Goal: Find specific page/section: Find specific page/section

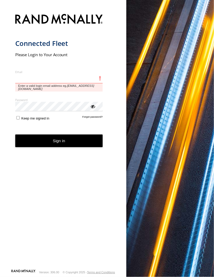
type input "**********"
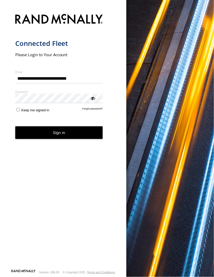
click at [80, 134] on button "Sign in" at bounding box center [59, 132] width 88 height 13
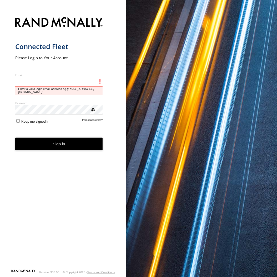
type input "**********"
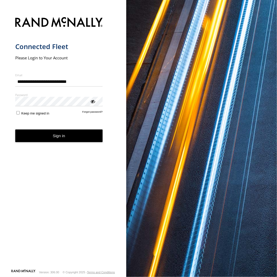
click at [88, 137] on button "Sign in" at bounding box center [59, 135] width 88 height 13
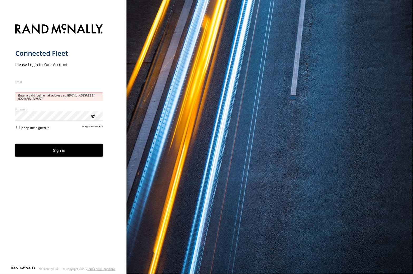
type input "**********"
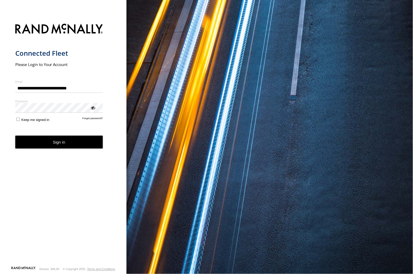
click at [87, 145] on button "Sign in" at bounding box center [59, 142] width 88 height 13
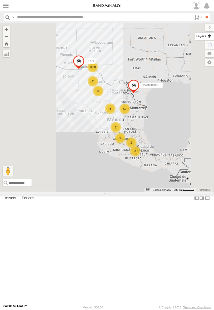
click at [212, 36] on label at bounding box center [204, 36] width 19 height 7
click at [0, 0] on span "Basemaps" at bounding box center [0, 0] width 0 height 0
click at [0, 0] on span "Satellite + Roadmap" at bounding box center [0, 0] width 0 height 0
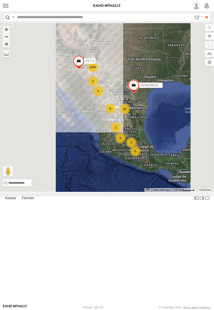
click at [205, 27] on label at bounding box center [209, 27] width 9 height 7
click at [128, 204] on div "Assets Fences Fence Mgt Route Mgt" at bounding box center [107, 200] width 214 height 10
click at [205, 202] on label at bounding box center [207, 199] width 5 height 8
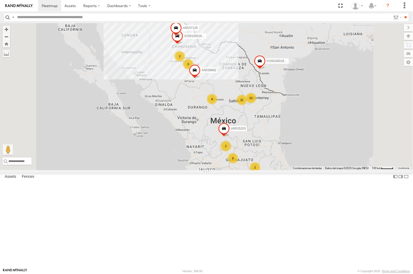
click at [0, 0] on div "C972 Locales ELECTROLUX SERVICIO INTERNACIONAL DE ENLACE TERRESTRE SA 31.55932 …" at bounding box center [0, 0] width 0 height 0
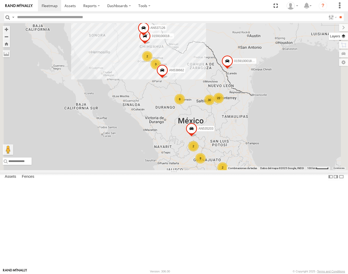
click at [343, 37] on label at bounding box center [338, 36] width 19 height 7
click at [0, 0] on span "Basemaps" at bounding box center [0, 0] width 0 height 0
click at [0, 0] on div "Satellite + Roadmap" at bounding box center [0, 0] width 0 height 0
click at [0, 0] on span "Satellite + Roadmap" at bounding box center [0, 0] width 0 height 0
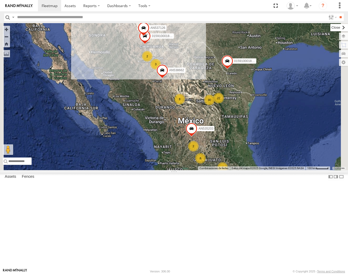
click at [330, 27] on label at bounding box center [339, 27] width 18 height 7
click at [11, 14] on header "Search Query Asset ID Asset Label Registration Manufacturer Model VIN Job ID IP" at bounding box center [174, 17] width 348 height 12
click at [12, 14] on label at bounding box center [13, 17] width 4 height 8
click at [0, 0] on span "Asset Label" at bounding box center [0, 0] width 0 height 0
click at [70, 18] on input "text" at bounding box center [170, 17] width 311 height 8
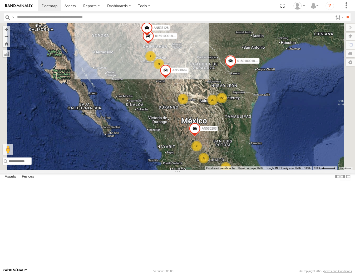
click at [87, 17] on input "text" at bounding box center [174, 17] width 318 height 8
click at [345, 13] on input "**" at bounding box center [348, 17] width 6 height 8
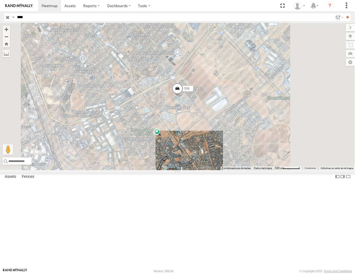
click at [46, 19] on input "****" at bounding box center [174, 17] width 318 height 8
click at [345, 13] on input "**" at bounding box center [348, 17] width 6 height 8
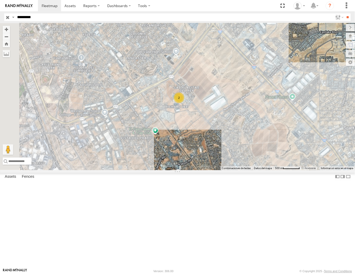
click at [345, 13] on input "**" at bounding box center [348, 17] width 6 height 8
drag, startPoint x: 11, startPoint y: 83, endPoint x: 0, endPoint y: 81, distance: 11.2
click at [0, 0] on div "7323 Locales PH SERVICIO INTERNACIONAL DE ENLACE TERRESTRE SA 31.68097 -106.295…" at bounding box center [0, 0] width 0 height 0
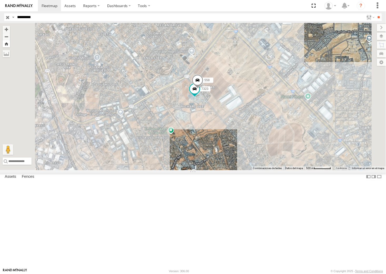
click at [10, 47] on button "Zoom Home" at bounding box center [6, 43] width 7 height 7
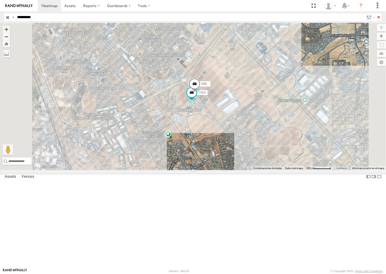
click at [58, 17] on input "*********" at bounding box center [189, 17] width 349 height 8
click at [376, 13] on input "**" at bounding box center [379, 17] width 6 height 8
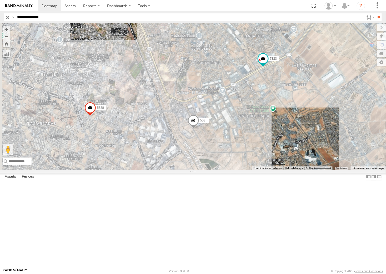
click at [38, 16] on input "**********" at bounding box center [189, 17] width 349 height 8
click at [376, 13] on input "**" at bounding box center [379, 17] width 6 height 8
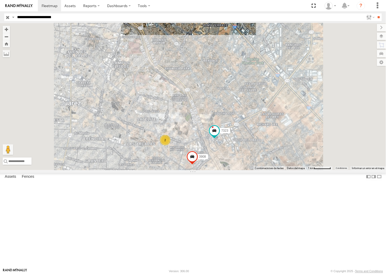
click at [82, 17] on input "**********" at bounding box center [189, 17] width 349 height 8
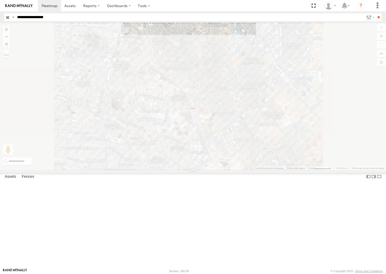
click at [376, 13] on input "**" at bounding box center [379, 17] width 6 height 8
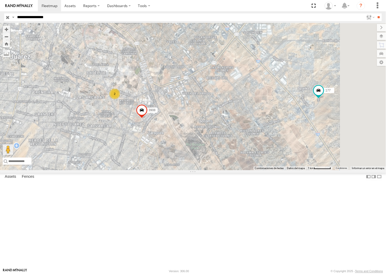
click at [86, 18] on input "**********" at bounding box center [189, 17] width 349 height 8
click at [376, 13] on input "**" at bounding box center [379, 17] width 6 height 8
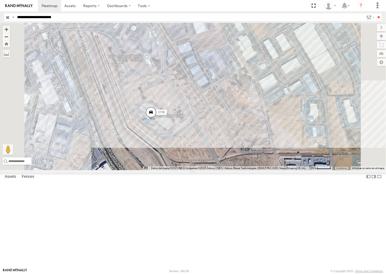
click at [92, 17] on input "**********" at bounding box center [189, 17] width 349 height 8
click at [376, 13] on input "**" at bounding box center [379, 17] width 6 height 8
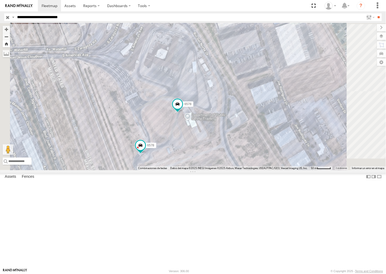
click at [10, 44] on button "Zoom Home" at bounding box center [6, 43] width 7 height 7
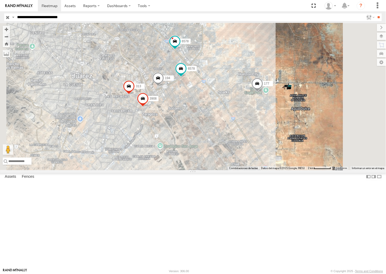
drag, startPoint x: 63, startPoint y: 57, endPoint x: 63, endPoint y: 60, distance: 2.9
click at [0, 0] on div "177 FLEX NORTE Weaver Rd Horizon City 31.67255 -106.19604 Video" at bounding box center [0, 0] width 0 height 0
click at [0, 0] on span at bounding box center [0, 0] width 0 height 0
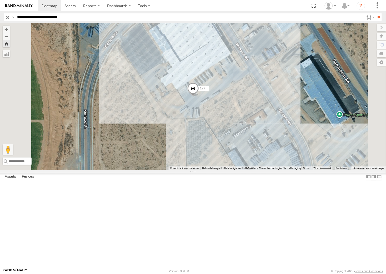
click at [118, 17] on input "**********" at bounding box center [189, 17] width 349 height 8
click at [376, 13] on input "**" at bounding box center [379, 17] width 6 height 8
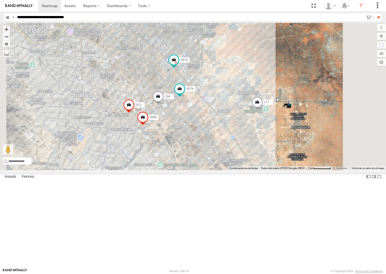
click at [99, 13] on input "**********" at bounding box center [189, 17] width 349 height 8
click at [376, 13] on input "**" at bounding box center [379, 17] width 6 height 8
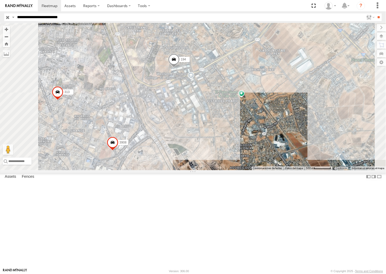
click at [57, 18] on input "**********" at bounding box center [189, 17] width 349 height 8
click at [376, 13] on input "**" at bounding box center [379, 17] width 6 height 8
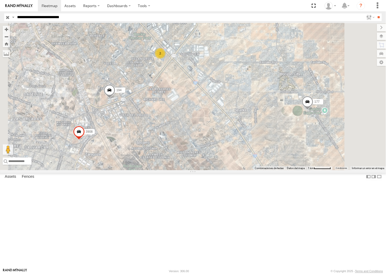
click at [376, 13] on input "**" at bounding box center [379, 17] width 6 height 8
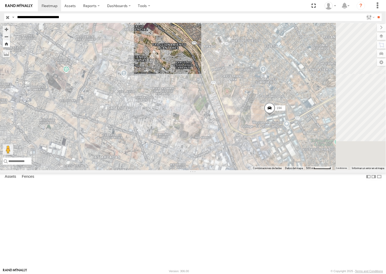
drag, startPoint x: 134, startPoint y: 42, endPoint x: 139, endPoint y: 44, distance: 5.8
click at [134, 42] on div "177 194 3908 3489 Combinaciones de teclas Datos del mapa Datos del mapa ©2025 G…" at bounding box center [193, 96] width 386 height 147
click at [10, 44] on button "Zoom Home" at bounding box center [6, 43] width 7 height 7
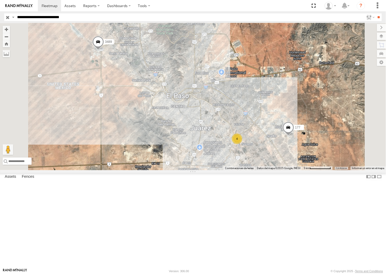
drag, startPoint x: 47, startPoint y: 190, endPoint x: 1, endPoint y: 190, distance: 46.1
click at [0, 0] on div "6578 FLEX SUR Rio del Norte El Paso 31.66532 -106.32878 Video 6578 FLEX SUR Rio…" at bounding box center [0, 0] width 0 height 0
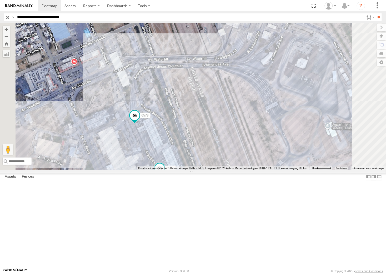
click at [51, 18] on input "**********" at bounding box center [189, 17] width 349 height 8
type input "**********"
click at [376, 13] on input "**" at bounding box center [379, 17] width 6 height 8
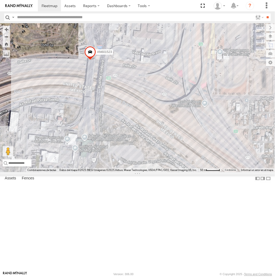
drag, startPoint x: 64, startPoint y: 126, endPoint x: 103, endPoint y: 111, distance: 41.4
click at [103, 111] on div "AN535203 015910001845018 AN537126 015910001811580 F2771 AN538662 845 AN531629 A…" at bounding box center [137, 97] width 275 height 149
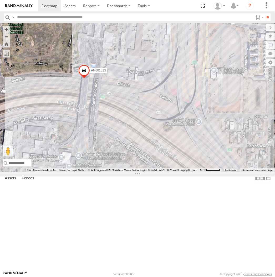
drag, startPoint x: 83, startPoint y: 111, endPoint x: 88, endPoint y: 106, distance: 7.4
click at [88, 106] on div "AN535203 015910001845018 AN537126 015910001811580 F2771 AN538662 AN531629 AN531…" at bounding box center [137, 97] width 275 height 149
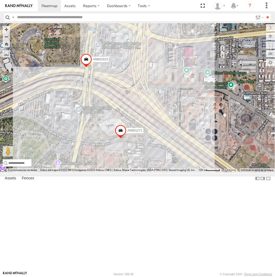
drag, startPoint x: 84, startPoint y: 144, endPoint x: 99, endPoint y: 161, distance: 23.3
click at [98, 161] on div "AN601271 AN601523" at bounding box center [137, 97] width 275 height 149
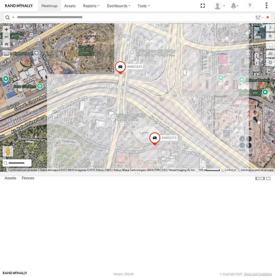
drag, startPoint x: 107, startPoint y: 130, endPoint x: 169, endPoint y: 147, distance: 63.8
click at [169, 147] on div "AN601271 AN601523" at bounding box center [137, 97] width 275 height 149
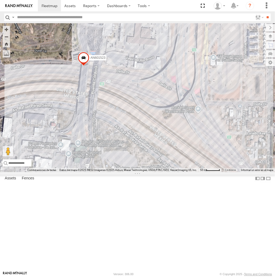
drag, startPoint x: 154, startPoint y: 134, endPoint x: 180, endPoint y: 135, distance: 26.1
click at [180, 135] on div "AN601271 AN601523" at bounding box center [137, 97] width 275 height 149
drag, startPoint x: 160, startPoint y: 131, endPoint x: 160, endPoint y: 125, distance: 5.8
click at [160, 125] on div "AN601271 AN601523" at bounding box center [137, 97] width 275 height 149
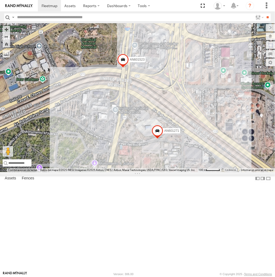
drag, startPoint x: 169, startPoint y: 132, endPoint x: 168, endPoint y: 136, distance: 4.1
click at [168, 136] on div "AN601271 AN601523" at bounding box center [137, 97] width 275 height 149
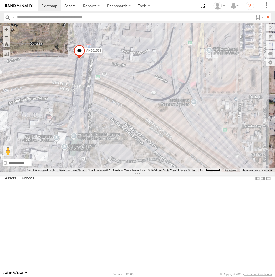
drag, startPoint x: 167, startPoint y: 136, endPoint x: 170, endPoint y: 141, distance: 6.0
click at [170, 141] on div "AN601271 AN601523" at bounding box center [137, 97] width 275 height 149
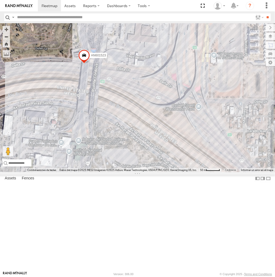
drag, startPoint x: 166, startPoint y: 157, endPoint x: 173, endPoint y: 162, distance: 8.8
click at [173, 162] on div "AN601271 AN601523" at bounding box center [137, 97] width 275 height 149
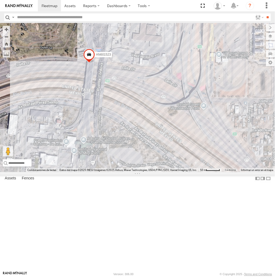
drag, startPoint x: 149, startPoint y: 146, endPoint x: 157, endPoint y: 142, distance: 9.2
click at [157, 142] on div "AN601271 AN601523" at bounding box center [137, 97] width 275 height 149
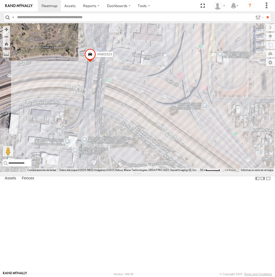
drag, startPoint x: 101, startPoint y: 144, endPoint x: 106, endPoint y: 146, distance: 6.5
click at [106, 146] on div "AN601271 AN601523" at bounding box center [137, 97] width 275 height 149
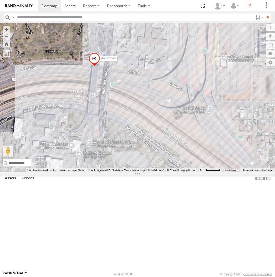
drag, startPoint x: 178, startPoint y: 135, endPoint x: 198, endPoint y: 145, distance: 22.4
click at [198, 145] on div "AN601271 AN601523 205" at bounding box center [137, 97] width 275 height 149
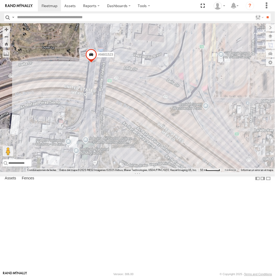
drag, startPoint x: 107, startPoint y: 130, endPoint x: 90, endPoint y: 124, distance: 17.8
click at [90, 124] on div "AN601271 AN601523" at bounding box center [137, 97] width 275 height 149
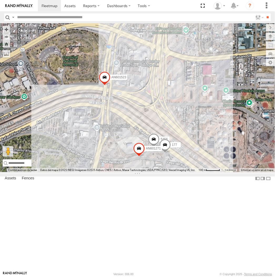
drag, startPoint x: 109, startPoint y: 130, endPoint x: 131, endPoint y: 144, distance: 26.2
click at [131, 144] on div "AN601271 AN601523 5456 177" at bounding box center [137, 97] width 275 height 149
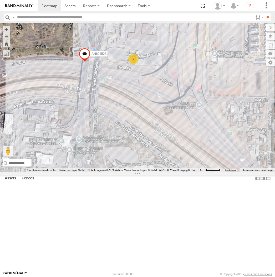
drag, startPoint x: 188, startPoint y: 149, endPoint x: 187, endPoint y: 122, distance: 27.4
click at [187, 122] on div "AN535203 015910001845018 AN537126 015910001811580 F2771 AN538662 AN531629 C6786…" at bounding box center [137, 97] width 275 height 149
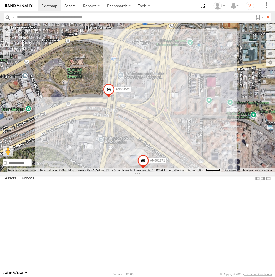
drag, startPoint x: 119, startPoint y: 165, endPoint x: 168, endPoint y: 169, distance: 48.9
click at [168, 169] on div "AN601271 AN601523" at bounding box center [137, 97] width 275 height 149
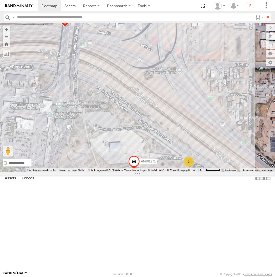
drag, startPoint x: 170, startPoint y: 167, endPoint x: 164, endPoint y: 123, distance: 44.4
click at [156, 106] on div "AN601271 AN601523 2" at bounding box center [137, 97] width 275 height 149
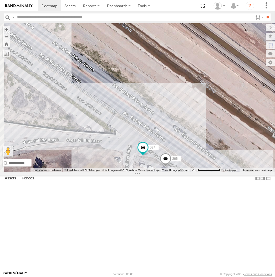
drag, startPoint x: 85, startPoint y: 130, endPoint x: 124, endPoint y: 204, distance: 83.6
click at [124, 172] on div "AN601271 AN601523 587 205" at bounding box center [137, 97] width 275 height 149
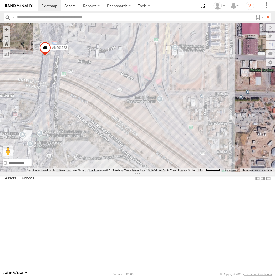
drag, startPoint x: 97, startPoint y: 136, endPoint x: 141, endPoint y: 184, distance: 64.7
click at [141, 172] on div "AN601271 AN601523 2" at bounding box center [137, 97] width 275 height 149
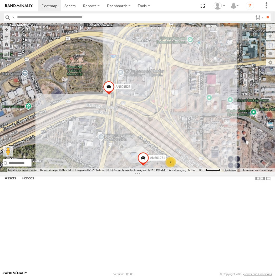
drag, startPoint x: 151, startPoint y: 164, endPoint x: 165, endPoint y: 160, distance: 14.7
click at [165, 160] on div "AN601271 AN601523 2" at bounding box center [137, 97] width 275 height 149
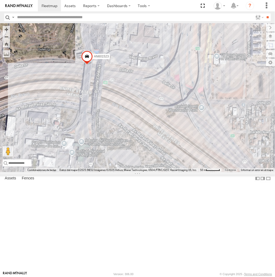
drag, startPoint x: 117, startPoint y: 96, endPoint x: 166, endPoint y: 241, distance: 153.2
click at [166, 172] on div "AN601271 AN601523 2" at bounding box center [137, 97] width 275 height 149
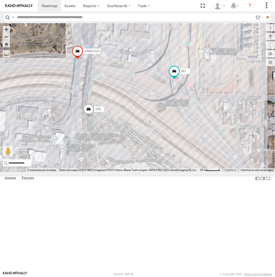
drag, startPoint x: 169, startPoint y: 129, endPoint x: 159, endPoint y: 124, distance: 11.5
click at [159, 124] on div "AN601271 587 AN601523 205" at bounding box center [137, 97] width 275 height 149
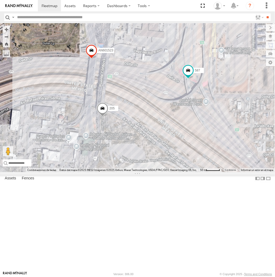
drag, startPoint x: 152, startPoint y: 133, endPoint x: 169, endPoint y: 133, distance: 16.9
click at [169, 133] on div "AN601271 587 AN601523 205" at bounding box center [137, 97] width 275 height 149
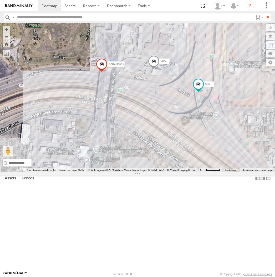
drag, startPoint x: 182, startPoint y: 111, endPoint x: 175, endPoint y: 143, distance: 32.6
click at [175, 143] on div "AN601271 587 AN601523 205" at bounding box center [137, 97] width 275 height 149
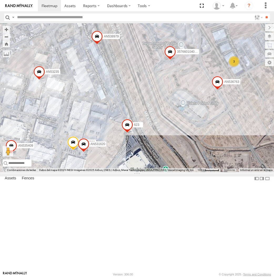
drag, startPoint x: 105, startPoint y: 124, endPoint x: 142, endPoint y: 103, distance: 42.0
click at [142, 103] on div "AN535203 015910001845018 AN537126 015910001811580 F2771 AN538662 AN5310637 3576…" at bounding box center [137, 97] width 274 height 149
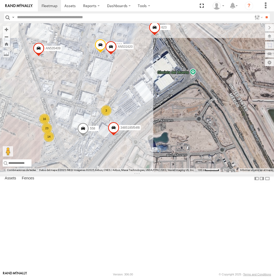
drag, startPoint x: 70, startPoint y: 217, endPoint x: 120, endPoint y: 130, distance: 100.3
click at [141, 98] on div "AN535203 015910001845018 AN537126 015910001811580 F2771 AN538662 35766010409664…" at bounding box center [137, 97] width 274 height 149
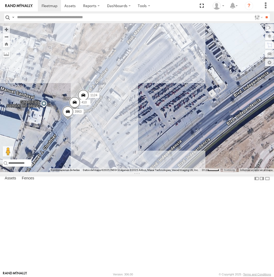
drag, startPoint x: 108, startPoint y: 62, endPoint x: 99, endPoint y: 95, distance: 34.0
click at [99, 95] on div "AN535203 015910001845018 AN537126 015910001811580 F2771 AN538662 35766010409664…" at bounding box center [137, 97] width 274 height 149
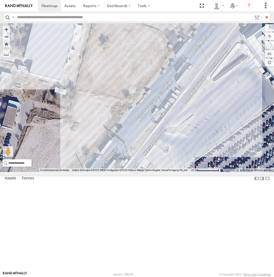
drag, startPoint x: 93, startPoint y: 107, endPoint x: 155, endPoint y: 65, distance: 74.9
click at [155, 65] on div "AN535203 015910001845018 AN537126 015910001811580 F2771 AN538662 35766010409664…" at bounding box center [137, 97] width 274 height 149
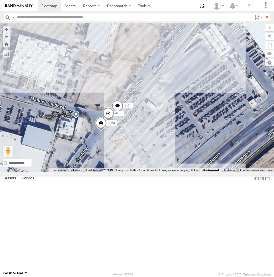
drag, startPoint x: 167, startPoint y: 64, endPoint x: 123, endPoint y: 99, distance: 56.4
click at [123, 99] on div "AN535203 015910001845018 AN537126 015910001811580 F2771 AN538662 35766010409664…" at bounding box center [137, 97] width 274 height 149
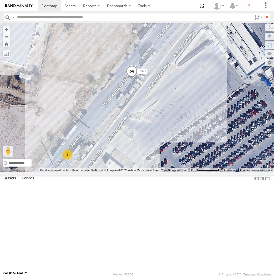
drag, startPoint x: 189, startPoint y: 130, endPoint x: 161, endPoint y: 160, distance: 40.2
click at [161, 160] on div "1124 410 3963 3485185f54f8 2" at bounding box center [137, 97] width 274 height 149
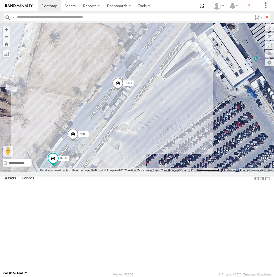
drag, startPoint x: 164, startPoint y: 133, endPoint x: 144, endPoint y: 146, distance: 24.3
click at [151, 142] on div "1124 410 3963 3485185f54f8 8736 558" at bounding box center [137, 97] width 274 height 149
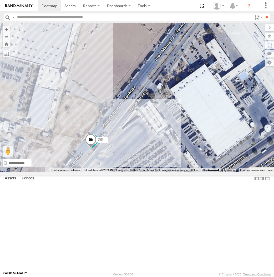
drag, startPoint x: 180, startPoint y: 154, endPoint x: 67, endPoint y: 206, distance: 124.2
click at [67, 172] on div "8736 558 3963" at bounding box center [137, 97] width 274 height 149
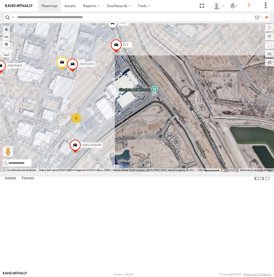
drag, startPoint x: 73, startPoint y: 231, endPoint x: 98, endPoint y: 148, distance: 86.7
click at [98, 148] on div "3963 357660104096649 AN536763 3489 AN536462 AN535409 AN537310 623 5938 6310 AN5…" at bounding box center [137, 97] width 274 height 149
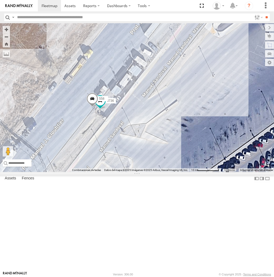
drag, startPoint x: 56, startPoint y: 145, endPoint x: 110, endPoint y: 121, distance: 59.0
click at [110, 121] on div "3963 357660104096649 AN536763 3489 AN536462 AN535409 AN537310 623 5938 6310 AN5…" at bounding box center [137, 97] width 274 height 149
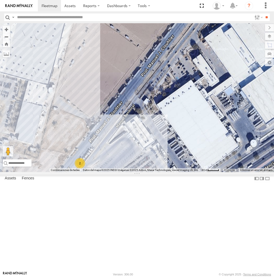
drag, startPoint x: 123, startPoint y: 106, endPoint x: 98, endPoint y: 165, distance: 63.6
click at [98, 165] on div "3963 357660104096649 AN536763 3489 AN536462 AN535409 AN537310 623 5938 6310 AN5…" at bounding box center [137, 97] width 274 height 149
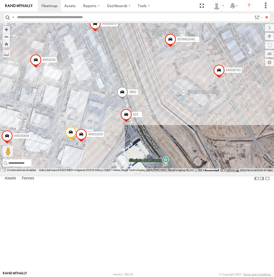
drag, startPoint x: 127, startPoint y: 102, endPoint x: 115, endPoint y: 170, distance: 69.7
click at [115, 170] on div "3963 357660104096649 AN536763 3489 AN536462 AN535409 AN537310 623 5938 6310 AN5…" at bounding box center [137, 97] width 274 height 149
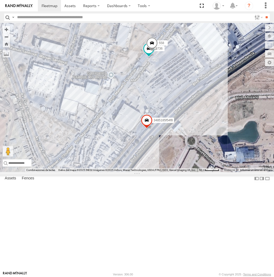
drag, startPoint x: 199, startPoint y: 45, endPoint x: 84, endPoint y: 190, distance: 184.8
click at [85, 172] on div "3963 357660104096649 AN536763 3489 AN536462 AN535409 AN537310 623 5938 6310 AN5…" at bounding box center [137, 97] width 274 height 149
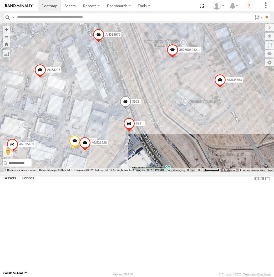
drag, startPoint x: 177, startPoint y: 78, endPoint x: 141, endPoint y: 190, distance: 118.3
click at [141, 172] on div "3963 357660104096649 AN536763 3489 AN536462 AN535409 AN537310 623 5938 6310 AN5…" at bounding box center [137, 97] width 274 height 149
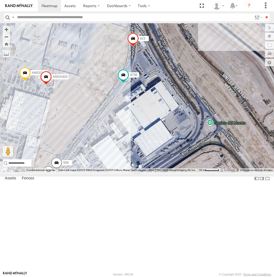
drag, startPoint x: 105, startPoint y: 235, endPoint x: 80, endPoint y: 190, distance: 51.3
click at [83, 172] on div "357660104096649 AN536763 AN532390 8736 AN535409 AN537310 3963 623 AN538979 AN53…" at bounding box center [137, 97] width 274 height 149
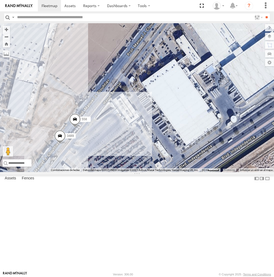
drag, startPoint x: 79, startPoint y: 191, endPoint x: 120, endPoint y: 121, distance: 81.2
click at [120, 121] on div "357660104096649 AN536763 AN532390 8736 AN535409 AN537310 3963 623 AN538979 AN53…" at bounding box center [137, 97] width 274 height 149
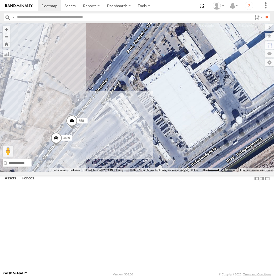
drag, startPoint x: 121, startPoint y: 119, endPoint x: 101, endPoint y: 156, distance: 41.2
click at [101, 155] on div "357660104096649 AN536763 AN532390 8736 AN535409 AN537310 3963 623 AN538979 AN53…" at bounding box center [137, 97] width 274 height 149
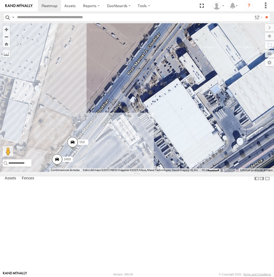
drag, startPoint x: 101, startPoint y: 156, endPoint x: 156, endPoint y: 88, distance: 87.2
click at [156, 88] on div "357660104096649 AN536763 AN532390 8736 AN535409 AN537310 3963 623 AN538979 AN53…" at bounding box center [137, 97] width 274 height 149
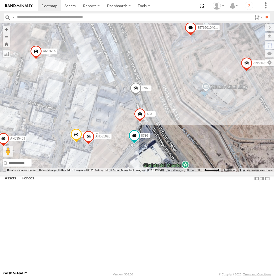
drag, startPoint x: 169, startPoint y: 90, endPoint x: 134, endPoint y: 208, distance: 123.8
click at [134, 172] on div "357660104096649 AN536763 AN532390 8736 AN535409 AN537310 3963 623 AN538979 AN53…" at bounding box center [137, 97] width 274 height 149
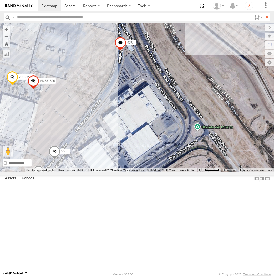
drag, startPoint x: 99, startPoint y: 224, endPoint x: 160, endPoint y: 181, distance: 74.0
click at [160, 172] on div "357660104096649 AN536763 AN532390 8736 AN535409 AN537310 3963 623 AN538979 AN53…" at bounding box center [137, 97] width 274 height 149
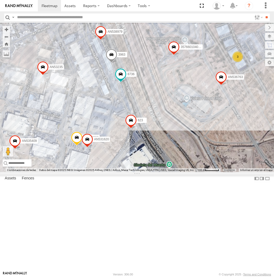
drag, startPoint x: 160, startPoint y: 164, endPoint x: 152, endPoint y: 198, distance: 34.6
click at [152, 172] on div "357660104096649 AN536763 AN532390 8736 AN535409 AN537310 3963 623 AN538979 AN53…" at bounding box center [137, 97] width 274 height 149
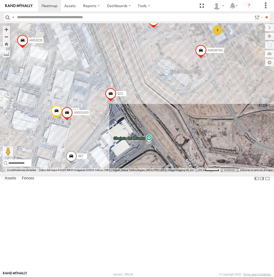
drag, startPoint x: 43, startPoint y: 147, endPoint x: 77, endPoint y: 210, distance: 71.5
click at [77, 172] on div "357660104096649 AN536763 467 AN532390 7323 3489 3963 623 AN531620 AN53235 34851…" at bounding box center [137, 97] width 274 height 149
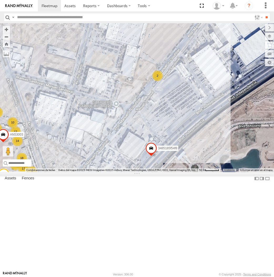
drag, startPoint x: 190, startPoint y: 93, endPoint x: 127, endPoint y: 172, distance: 101.0
click at [129, 168] on div "357660104096649 AN536763 3489 8736 558 AN535409 AN537310 3963 623 AN538979 AN53…" at bounding box center [137, 97] width 274 height 149
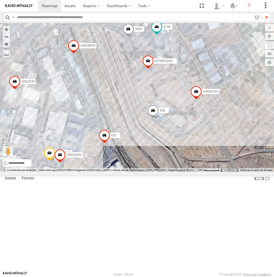
drag, startPoint x: 176, startPoint y: 130, endPoint x: 115, endPoint y: 211, distance: 101.2
click at [115, 172] on div "357660104096649 AN536763 3489 8736 558 AN535409 AN537310 3963 623 AN538979 AN53…" at bounding box center [137, 97] width 274 height 149
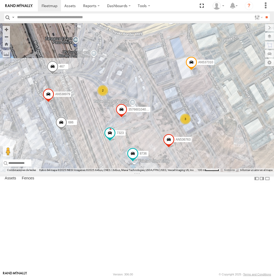
drag, startPoint x: 72, startPoint y: 147, endPoint x: 124, endPoint y: 100, distance: 70.3
click at [124, 100] on div "AN535203 015910001845018 AN537126 015910001811580 F2771 AN538662 35766010409664…" at bounding box center [137, 97] width 274 height 149
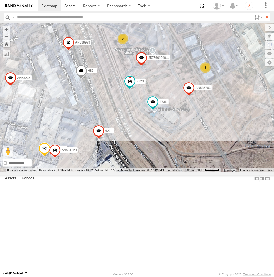
drag, startPoint x: 100, startPoint y: 143, endPoint x: 110, endPoint y: 115, distance: 29.4
click at [110, 115] on div "AN535203 015910001845018 AN537126 015910001811580 F2771 AN538662 35766010409664…" at bounding box center [137, 97] width 274 height 149
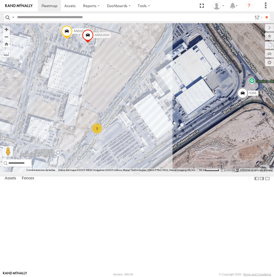
drag, startPoint x: 69, startPoint y: 223, endPoint x: 107, endPoint y: 172, distance: 63.6
click at [107, 172] on div "AN536763 467 AN532390 8736 L2627 AN537310 623 AN531620 AN53235 686 456 5456 2" at bounding box center [137, 97] width 274 height 149
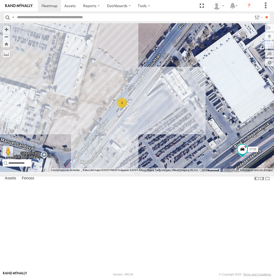
drag, startPoint x: 142, startPoint y: 160, endPoint x: 105, endPoint y: 182, distance: 43.5
click at [92, 172] on div "AN536763 467 AN532390 8736 L2627 AN537310 623 AN531620 AN53235 686 456 5456 2 3…" at bounding box center [137, 97] width 274 height 149
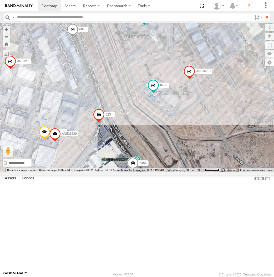
drag, startPoint x: 242, startPoint y: 104, endPoint x: 138, endPoint y: 192, distance: 136.6
click at [138, 172] on div "AN536763 467 AN532390 8736 L2627 AN537310 623 AN531620 AN53235 686 456 5456 3736" at bounding box center [137, 97] width 274 height 149
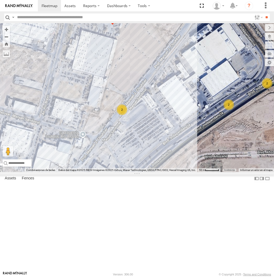
drag, startPoint x: 206, startPoint y: 101, endPoint x: 135, endPoint y: 149, distance: 84.7
click at [133, 152] on div "357660104096649 AN536763 467 AN532390 3489 8736 L2627 AN537310 623 456 AN531620…" at bounding box center [137, 97] width 274 height 149
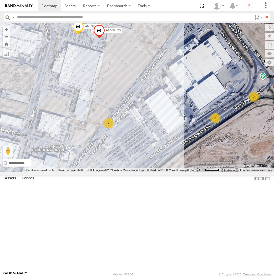
drag, startPoint x: 206, startPoint y: 87, endPoint x: 171, endPoint y: 130, distance: 55.0
click at [171, 129] on div "357660104096649 AN536763 467 AN532390 3489 8736 L2627 AN537310 623 456 AN531620…" at bounding box center [137, 97] width 274 height 149
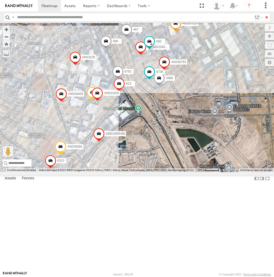
drag, startPoint x: 188, startPoint y: 125, endPoint x: 141, endPoint y: 145, distance: 51.3
click at [141, 145] on div "357660104096649 AN536763 467 AN532390 3489 8736 L2627 AN537310 623 456 AN531620…" at bounding box center [137, 97] width 274 height 149
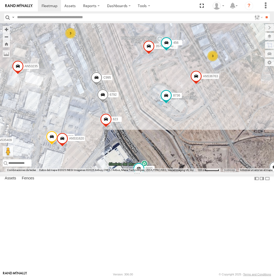
drag, startPoint x: 100, startPoint y: 136, endPoint x: 114, endPoint y: 106, distance: 32.6
click at [114, 106] on div "357660104096649 AN536763 467 3489 8736 L2627 AN537310 623 456 AN53235 3485185f5…" at bounding box center [137, 97] width 274 height 149
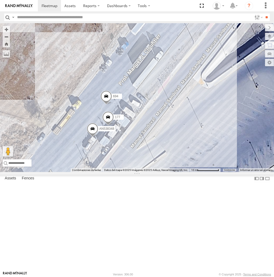
drag, startPoint x: 42, startPoint y: 214, endPoint x: 92, endPoint y: 210, distance: 50.2
click at [92, 172] on div "357660104096649 AN536763 467 AN532390 8736 6792 AN537310 623 C995 456 8690 427 …" at bounding box center [137, 97] width 274 height 149
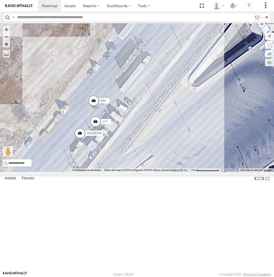
drag, startPoint x: 170, startPoint y: 159, endPoint x: 111, endPoint y: 144, distance: 60.9
click at [100, 149] on div "357660104096649 AN536763 467 AN532390 8736 6792 AN537310 623 C995 456 8690 427 …" at bounding box center [137, 97] width 274 height 149
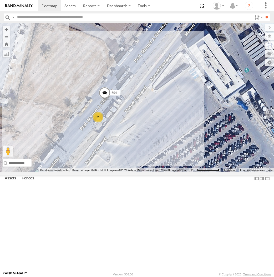
drag, startPoint x: 161, startPoint y: 133, endPoint x: 103, endPoint y: 159, distance: 63.9
click at [103, 159] on div "357660104096649 AN536763 467 AN532390 8736 6792 AN537310 623 C995 456 8690 427 …" at bounding box center [137, 97] width 274 height 149
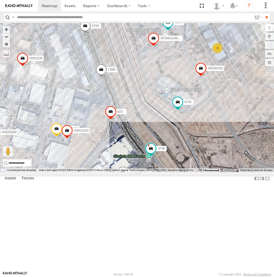
drag, startPoint x: 120, startPoint y: 147, endPoint x: 103, endPoint y: 199, distance: 54.0
click at [103, 172] on div "357660104096649 AN536763 467 AN532390 8736 6792 AN535409 AN537310 623 C995 456 …" at bounding box center [137, 97] width 274 height 149
drag, startPoint x: 149, startPoint y: 130, endPoint x: 148, endPoint y: 144, distance: 14.5
click at [148, 144] on div "357660104096649 AN536763 467 AN532390 8736 AN535409 AN537310 623 C995 456 8690 …" at bounding box center [137, 97] width 274 height 149
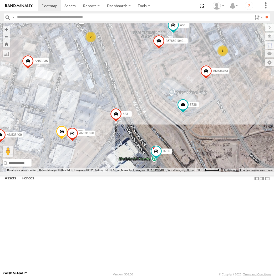
drag, startPoint x: 137, startPoint y: 132, endPoint x: 131, endPoint y: 87, distance: 45.4
click at [131, 87] on div "AN536763 467 8736 AN535409 AN537310 623 8690 3736 AN53235 3485185f54f8 6310 AN5…" at bounding box center [137, 97] width 274 height 149
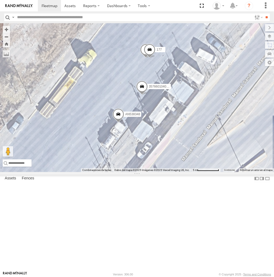
click at [141, 58] on span at bounding box center [146, 51] width 12 height 14
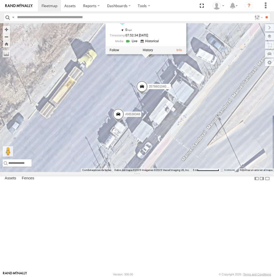
click at [230, 172] on div "AN536763 467 8736 AN535409 AN537310 623 8690 3736 AN53235 3485185f54f8 6310 AN5…" at bounding box center [137, 97] width 274 height 149
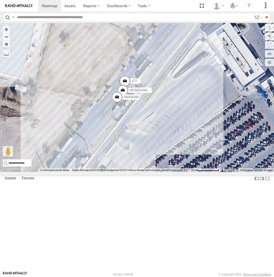
drag, startPoint x: 182, startPoint y: 161, endPoint x: 123, endPoint y: 151, distance: 59.9
click at [123, 151] on div "AN536763 467 8736 AN535409 AN537310 623 8690 3736 AN53235 3485185f54f8 6310 AN5…" at bounding box center [137, 97] width 274 height 149
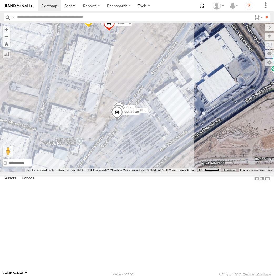
drag, startPoint x: 182, startPoint y: 122, endPoint x: 174, endPoint y: 174, distance: 53.3
click at [175, 172] on div "AN536763 467 8736 AN535409 AN537310 623 8690 3736 AN53235 3485185f54f8 6310 AN5…" at bounding box center [137, 97] width 274 height 149
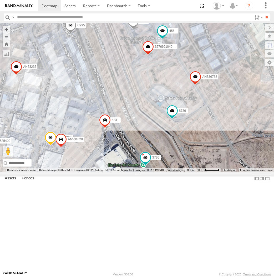
drag, startPoint x: 195, startPoint y: 153, endPoint x: 119, endPoint y: 194, distance: 87.0
click at [119, 172] on div "AN536763 467 8736 AN535409 AN537310 623 8690 3736 AN53235 3485185f54f8 6310 AN5…" at bounding box center [137, 97] width 274 height 149
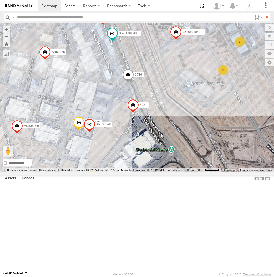
drag, startPoint x: 117, startPoint y: 114, endPoint x: 158, endPoint y: 68, distance: 61.2
click at [158, 68] on div "AN535203 015910001845018 AN537126 015910001811580 F2771 AN538662 AN53241 19 357…" at bounding box center [137, 97] width 274 height 149
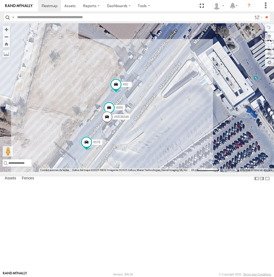
drag, startPoint x: 191, startPoint y: 122, endPoint x: 130, endPoint y: 179, distance: 84.2
click at [109, 172] on div "AN535203 015910001845018 AN537126 015910001811580 F2771 AN538662 AN53241 AN5354…" at bounding box center [137, 97] width 274 height 149
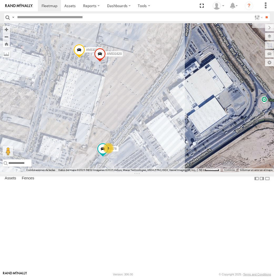
drag, startPoint x: 172, startPoint y: 129, endPoint x: 154, endPoint y: 148, distance: 26.3
click at [155, 148] on div "AN535203 015910001845018 AN537126 015910001811580 F2771 AN538662 AN53241 AN5354…" at bounding box center [137, 97] width 274 height 149
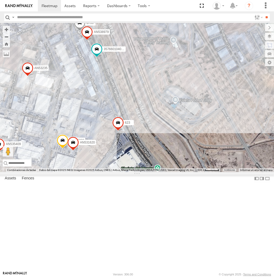
drag, startPoint x: 172, startPoint y: 119, endPoint x: 131, endPoint y: 178, distance: 71.7
click at [131, 172] on div "AN535203 015910001845018 AN537126 015910001811580 F2771 AN538662 AN53241 AN5354…" at bounding box center [137, 97] width 274 height 149
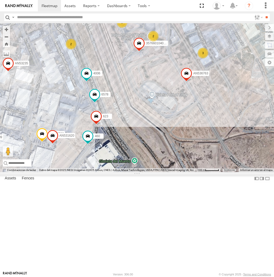
drag, startPoint x: 140, startPoint y: 215, endPoint x: 77, endPoint y: 222, distance: 64.1
click at [77, 172] on div "357660104096649 AN536763 AN532390 694 6578 AN535409 AN537310 623 AN531620 35766…" at bounding box center [137, 97] width 274 height 149
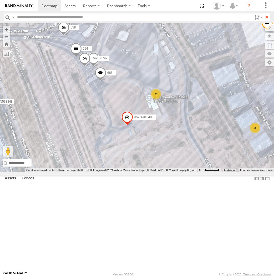
drag, startPoint x: 96, startPoint y: 88, endPoint x: 55, endPoint y: 214, distance: 132.0
click at [55, 172] on div "357660104096649 AN536763 AN532390 694 6578 AN535409 AN537310 623 AN531620 35766…" at bounding box center [137, 97] width 274 height 149
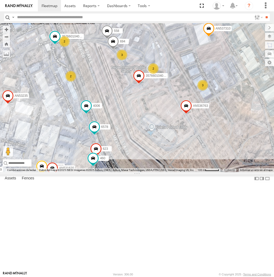
drag, startPoint x: 78, startPoint y: 147, endPoint x: 115, endPoint y: 111, distance: 52.3
click at [115, 111] on div "357660104096649 AN536763 AN532390 694 6578 AN535409 AN537310 623 AN531620 35766…" at bounding box center [137, 97] width 274 height 149
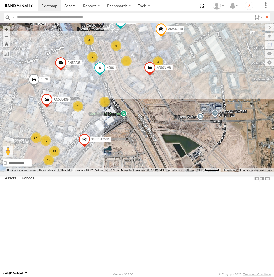
drag, startPoint x: 92, startPoint y: 116, endPoint x: 107, endPoint y: 122, distance: 15.5
click at [106, 76] on div "4006" at bounding box center [100, 69] width 12 height 14
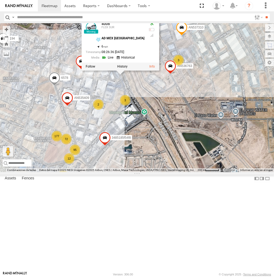
click at [139, 142] on div "AN535203 015910001845018 AN537126 015910001811580 F2771 AN538662 AN53241 AN5316…" at bounding box center [137, 97] width 274 height 149
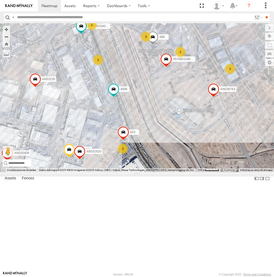
drag, startPoint x: 137, startPoint y: 115, endPoint x: 146, endPoint y: 142, distance: 28.6
click at [146, 142] on div "AN535203 015910001845018 AN537126 015910001811580 F2771 AN538662 AN53241 AN5316…" at bounding box center [137, 97] width 274 height 149
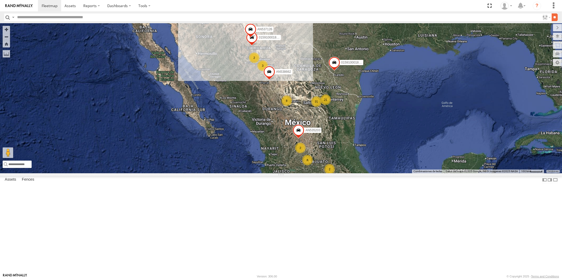
click at [277, 16] on input "**" at bounding box center [554, 17] width 6 height 8
click at [277, 18] on input "**" at bounding box center [554, 17] width 6 height 8
click at [0, 0] on label at bounding box center [0, 0] width 0 height 0
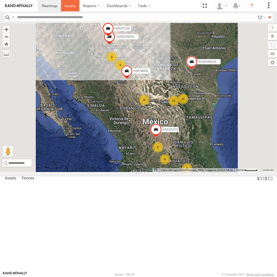
click at [74, 5] on span at bounding box center [70, 5] width 11 height 5
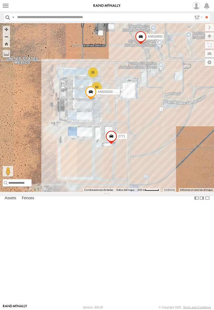
drag, startPoint x: 83, startPoint y: 125, endPoint x: 117, endPoint y: 101, distance: 41.7
click at [117, 101] on div "AN535203 015910001845018 AN537126 015910001811580 F2771 AN538662 2771 0054 AN53…" at bounding box center [107, 107] width 214 height 169
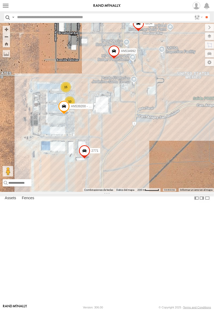
drag, startPoint x: 63, startPoint y: 117, endPoint x: 100, endPoint y: 120, distance: 37.5
click at [100, 120] on div "AN535203 015910001845018 AN537126 015910001811580 F2771 AN538662 15 10 AN539200…" at bounding box center [107, 107] width 214 height 169
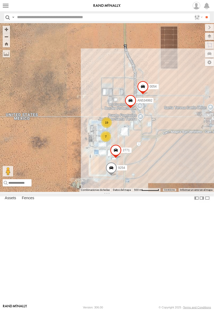
drag, startPoint x: 107, startPoint y: 186, endPoint x: 141, endPoint y: 210, distance: 41.6
click at [141, 192] on div "2771 0054 AN534992 19 7 9254" at bounding box center [107, 107] width 214 height 169
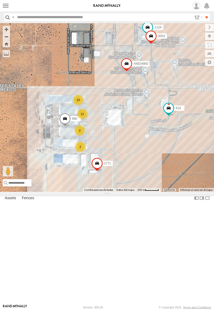
drag, startPoint x: 146, startPoint y: 127, endPoint x: 92, endPoint y: 107, distance: 57.6
click at [92, 107] on div "410 2771 980 AN534992 1124 0054 13 11 2 2" at bounding box center [107, 107] width 214 height 169
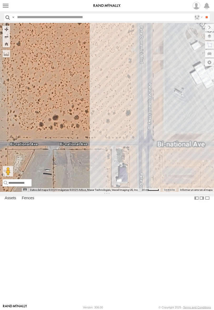
drag, startPoint x: 135, startPoint y: 100, endPoint x: 47, endPoint y: 108, distance: 87.6
click at [42, 106] on div "410 2771 980 AN534992 1124 0054" at bounding box center [107, 107] width 214 height 169
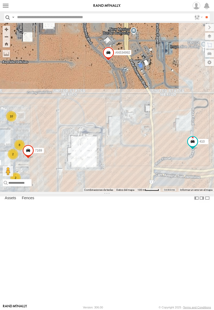
drag, startPoint x: 111, startPoint y: 162, endPoint x: 125, endPoint y: 82, distance: 81.8
click at [127, 82] on div "410 2771 980 AN534992 1124 0054 10 8 2 2 7169" at bounding box center [107, 107] width 214 height 169
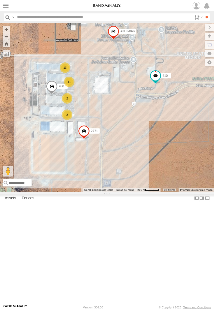
drag, startPoint x: 102, startPoint y: 78, endPoint x: 100, endPoint y: 89, distance: 10.6
click at [100, 89] on div "410 2771 980 AN534992 1124 0054 13 11 2 2" at bounding box center [107, 107] width 214 height 169
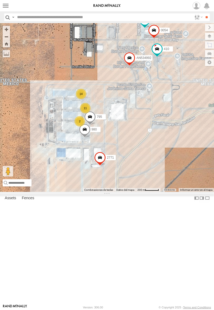
drag, startPoint x: 104, startPoint y: 210, endPoint x: 135, endPoint y: 147, distance: 70.2
click at [135, 147] on div "[PHONE_NUMBER] AN534992 14 11 795 2 2771 980" at bounding box center [107, 107] width 214 height 169
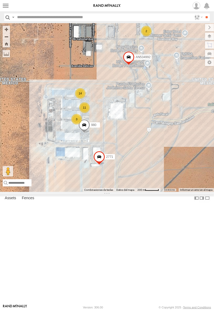
drag, startPoint x: 135, startPoint y: 202, endPoint x: 132, endPoint y: 197, distance: 6.0
click at [132, 192] on div "2771 980 AN534992 14 11 3 2" at bounding box center [107, 107] width 214 height 169
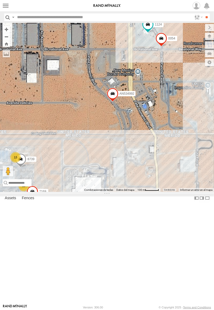
drag, startPoint x: 94, startPoint y: 154, endPoint x: 109, endPoint y: 139, distance: 20.9
click at [109, 139] on div "2771 980 AN534992 1124 0054 13 10 2 5810 CAMARA 8739 7169" at bounding box center [107, 107] width 214 height 169
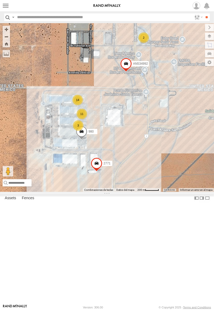
drag, startPoint x: 92, startPoint y: 143, endPoint x: 103, endPoint y: 130, distance: 17.3
click at [103, 130] on div "2771 980 AN534992 14 11 3 2" at bounding box center [107, 107] width 214 height 169
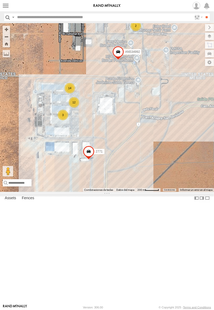
drag, startPoint x: 136, startPoint y: 171, endPoint x: 127, endPoint y: 181, distance: 13.1
click at [127, 181] on div "2771 AN534992 14 12 3 2" at bounding box center [107, 107] width 214 height 169
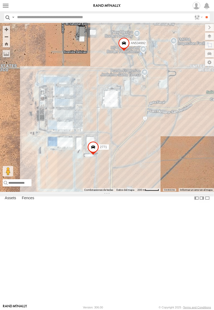
drag, startPoint x: 130, startPoint y: 183, endPoint x: 134, endPoint y: 107, distance: 76.8
click at [134, 107] on div "2771 AN534992 1124 0054" at bounding box center [107, 107] width 214 height 169
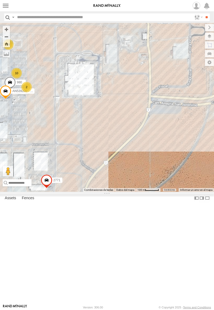
drag, startPoint x: 139, startPoint y: 180, endPoint x: 140, endPoint y: 235, distance: 54.8
click at [140, 192] on div "2771 AN534992 14 10 AN539200 - FONDO 2 980" at bounding box center [107, 107] width 214 height 169
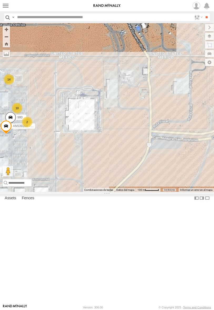
drag, startPoint x: 141, startPoint y: 148, endPoint x: 141, endPoint y: 215, distance: 66.6
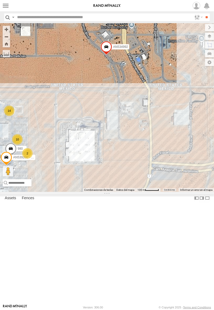
click at [141, 192] on div "2771 AN534992 14 10 AN539200 - FONDO 2 980" at bounding box center [107, 107] width 214 height 169
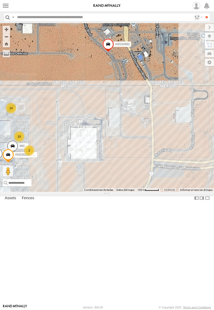
drag, startPoint x: 139, startPoint y: 218, endPoint x: 152, endPoint y: 193, distance: 28.5
click at [151, 192] on div "2771 AN534992 14 10 AN539200 - FONDO 2 980 1124 0054" at bounding box center [107, 107] width 214 height 169
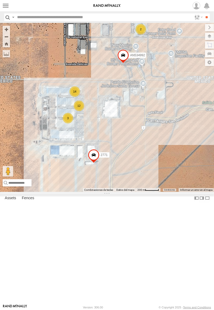
drag, startPoint x: 153, startPoint y: 190, endPoint x: 135, endPoint y: 184, distance: 19.5
click at [135, 184] on div "2771 AN534992 14 12 3 2" at bounding box center [107, 107] width 214 height 169
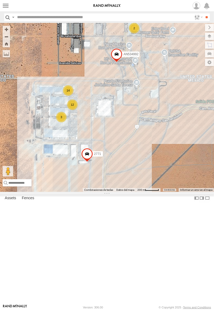
drag, startPoint x: 141, startPoint y: 189, endPoint x: 130, endPoint y: 187, distance: 11.4
click at [130, 187] on div "2771 AN534992 14 12 3 2" at bounding box center [107, 107] width 214 height 169
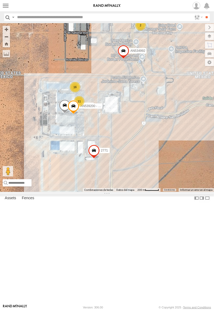
drag, startPoint x: 116, startPoint y: 194, endPoint x: 129, endPoint y: 191, distance: 12.5
click at [129, 191] on div "AN539200 - FONDO 5810 CAMARA 2771 AN534992 16 11 2" at bounding box center [107, 107] width 214 height 169
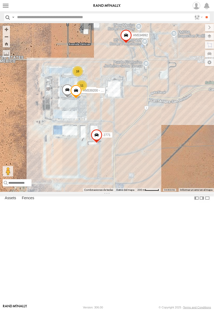
drag, startPoint x: 85, startPoint y: 157, endPoint x: 103, endPoint y: 101, distance: 59.5
click at [103, 101] on div "AN539200 - FONDO 5810 CAMARA 2771 AN534992 16 11 2" at bounding box center [107, 107] width 214 height 169
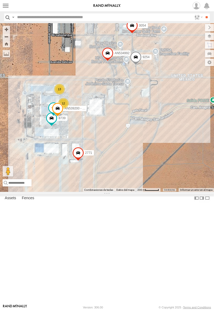
drag, startPoint x: 107, startPoint y: 188, endPoint x: 125, endPoint y: 175, distance: 21.9
click at [125, 175] on div "AN539200 - FONDO 9254 2771 8739 0054 980 AN534992 13 12" at bounding box center [107, 107] width 214 height 169
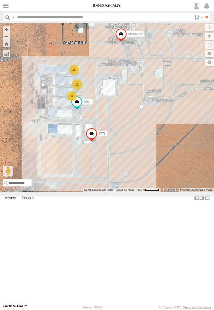
drag, startPoint x: 88, startPoint y: 90, endPoint x: 82, endPoint y: 92, distance: 5.9
click at [82, 92] on div "AN535203 015910001845018 AN537126 015910001811580 F2771 AN538662 AN537374 AN532…" at bounding box center [107, 107] width 214 height 169
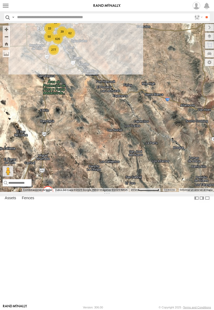
drag, startPoint x: 19, startPoint y: 85, endPoint x: 139, endPoint y: 96, distance: 120.3
click at [139, 96] on div "AN535203 015910001845018 AN537126 015910001811580 F2771 AN538662 626 19 40 277 …" at bounding box center [107, 107] width 214 height 169
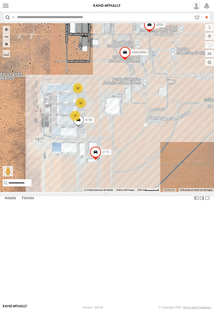
drag, startPoint x: 119, startPoint y: 127, endPoint x: 94, endPoint y: 116, distance: 27.4
click at [96, 117] on div "AN535203 015910001845018 AN537126 015910001811580 F2771 AN538662 C6786 AN53241 …" at bounding box center [107, 107] width 214 height 169
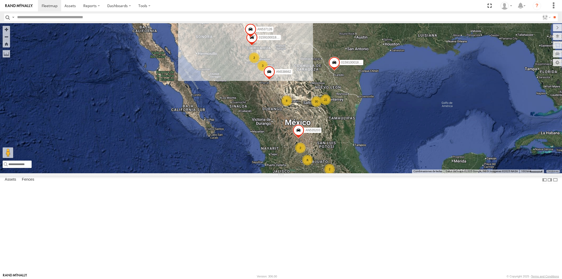
click at [13, 16] on label at bounding box center [13, 17] width 4 height 8
click at [0, 0] on span "Asset Label" at bounding box center [0, 0] width 0 height 0
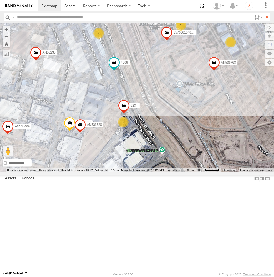
drag, startPoint x: 153, startPoint y: 182, endPoint x: 155, endPoint y: 143, distance: 39.5
click at [155, 143] on div "AN535203 015910001845018 AN537126 015910001811580 F2771 AN538662 AN53241 AN5316…" at bounding box center [137, 97] width 274 height 149
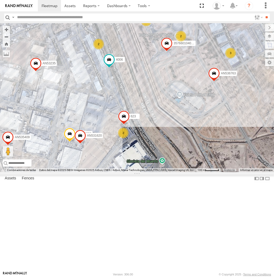
drag, startPoint x: 126, startPoint y: 107, endPoint x: 128, endPoint y: 122, distance: 15.9
click at [128, 122] on div "AN535203 015910001845018 AN537126 015910001811580 F2771 AN538662 AN53241 AN5316…" at bounding box center [137, 97] width 274 height 149
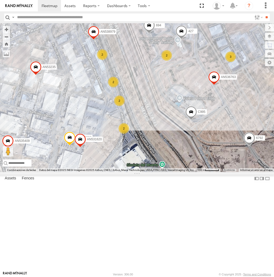
drag, startPoint x: 147, startPoint y: 143, endPoint x: 144, endPoint y: 140, distance: 4.2
click at [144, 140] on div "AN536763 AN532390 694 7323 6792 005 558 AN535409 AN537310 C995 456 427 3736 AN5…" at bounding box center [137, 97] width 274 height 149
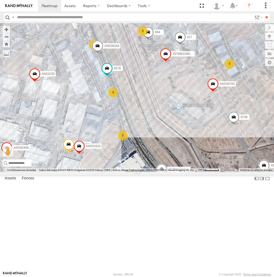
drag, startPoint x: 155, startPoint y: 130, endPoint x: 149, endPoint y: 152, distance: 22.7
click at [154, 152] on div "357660104096649 AN536763 AN532390 AN538348 694 587 8736 6578 357660104095757 AN…" at bounding box center [137, 97] width 274 height 149
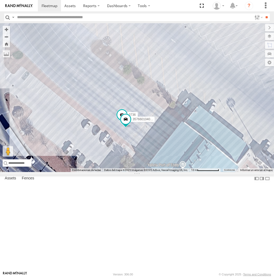
drag, startPoint x: 162, startPoint y: 199, endPoint x: 80, endPoint y: 165, distance: 88.3
click at [80, 165] on div "357660104096649 AN536763 4006 AN532390 AN535409 AN537310 AN531830 623 460 AN531…" at bounding box center [137, 97] width 274 height 149
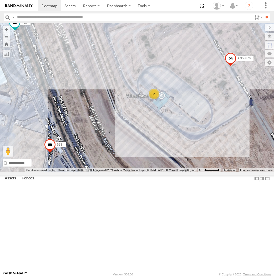
drag, startPoint x: 89, startPoint y: 89, endPoint x: 103, endPoint y: 142, distance: 55.1
click at [103, 142] on div "357660104096649 3 AN536763 623 460 2" at bounding box center [137, 97] width 274 height 149
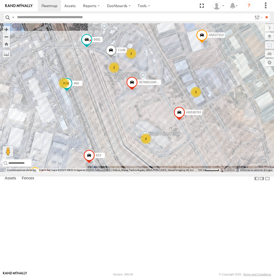
drag, startPoint x: 71, startPoint y: 136, endPoint x: 110, endPoint y: 149, distance: 41.2
click at [110, 149] on div "357660104096649 AN536763 AN532390 C149 6681 0778 CAMARA AN537310 623 460 AN5316…" at bounding box center [137, 97] width 274 height 149
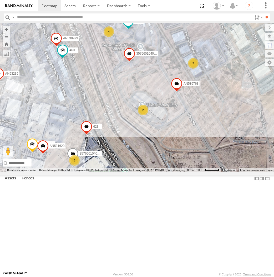
drag, startPoint x: 92, startPoint y: 161, endPoint x: 96, endPoint y: 98, distance: 63.3
click at [96, 98] on div "357660104096649 AN536763 4006 AN532390 015910002015710 357660104095757 AN537310…" at bounding box center [137, 97] width 274 height 149
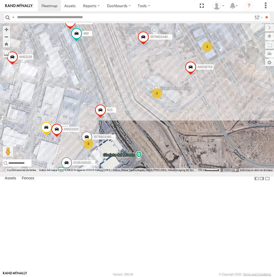
drag, startPoint x: 157, startPoint y: 199, endPoint x: 175, endPoint y: 177, distance: 28.6
click at [175, 172] on div "357660104096649 AN536763 4006 AN532390 015910002015710 357660104095757 AN537310…" at bounding box center [137, 97] width 274 height 149
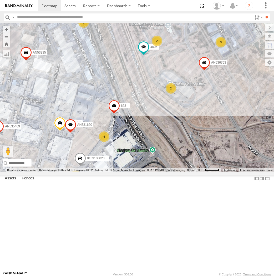
drag, startPoint x: 192, startPoint y: 121, endPoint x: 123, endPoint y: 208, distance: 111.5
click at [123, 172] on div "AN536763 4006 AN532390 015910002015710 AN537310 623 AN531620 AN53235 3485185f54…" at bounding box center [137, 97] width 274 height 149
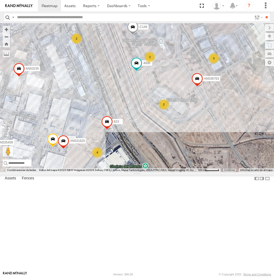
drag, startPoint x: 132, startPoint y: 172, endPoint x: 125, endPoint y: 188, distance: 17.6
click at [125, 172] on div "AN536763 4006 AN532390 015910002015710 AN537310 623 AN531620 AN53235 3485185f54…" at bounding box center [137, 97] width 274 height 149
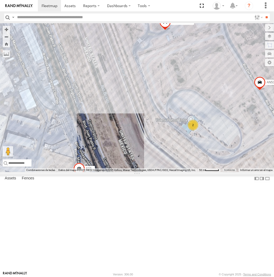
drag, startPoint x: 113, startPoint y: 126, endPoint x: 91, endPoint y: 199, distance: 76.0
click at [91, 172] on div "357660104096649 AN536763 AN532390 C149 015910002015710 AN537310 623 460 AN53897…" at bounding box center [137, 97] width 274 height 149
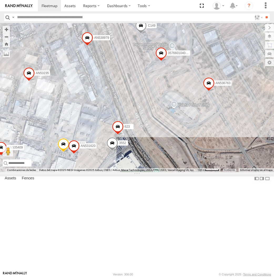
drag, startPoint x: 98, startPoint y: 219, endPoint x: 132, endPoint y: 176, distance: 54.7
click at [132, 129] on label "623" at bounding box center [127, 126] width 13 height 5
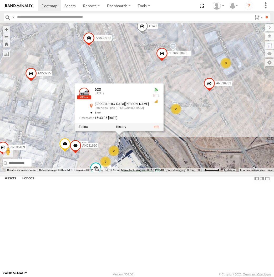
click at [66, 115] on div "357660104096649 AN536763 AN532390 C149 AN535409 AN537310 623 460 AN538979 AN531…" at bounding box center [137, 97] width 274 height 149
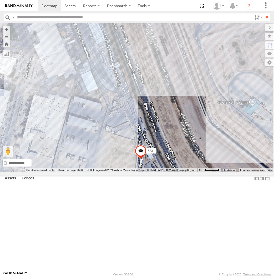
drag, startPoint x: 196, startPoint y: 147, endPoint x: 97, endPoint y: 195, distance: 110.5
click at [97, 172] on div "357660104096649 AN536763 AN532390 C149 AN535409 AN537310 623 460 AN538979 AN531…" at bounding box center [137, 97] width 274 height 149
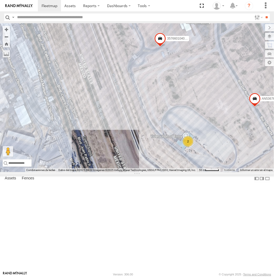
drag, startPoint x: 171, startPoint y: 148, endPoint x: 116, endPoint y: 181, distance: 64.2
click at [116, 172] on div "357660104096649 AN536763 AN532390 C149 AN535409 AN537310 623 460 AN538979 AN531…" at bounding box center [137, 97] width 274 height 149
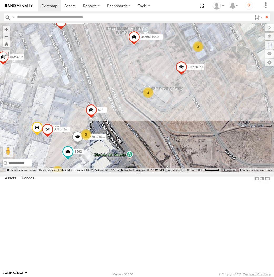
drag, startPoint x: 78, startPoint y: 194, endPoint x: 78, endPoint y: 132, distance: 62.4
click at [78, 132] on div "112 357660104096649 8662 AN536763 AN532390 C149 357660104095757 AN537310 623 46…" at bounding box center [137, 97] width 274 height 149
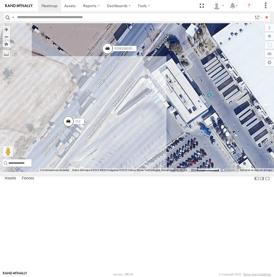
drag, startPoint x: 176, startPoint y: 161, endPoint x: 149, endPoint y: 178, distance: 32.2
click at [149, 172] on div "112 357660104096649 8662 AN536763 AN532390 C149 357660104095757 AN537310 623 46…" at bounding box center [137, 97] width 274 height 149
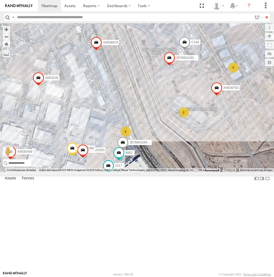
drag, startPoint x: 145, startPoint y: 125, endPoint x: 144, endPoint y: 176, distance: 51.4
click at [144, 172] on div "8662 2217 AN531620 24 2 21 37 4 30 357660104096649 22 3 AN536763 30 20 AN532390…" at bounding box center [137, 97] width 274 height 149
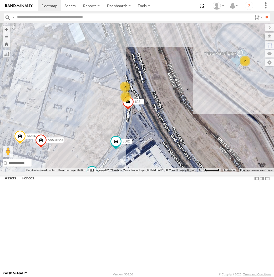
drag, startPoint x: 97, startPoint y: 236, endPoint x: 100, endPoint y: 171, distance: 65.7
click at [100, 171] on div "8662 2217 AN531620 357660104096649 AN536763 AN532390 C149 654 AN535409 AN537310…" at bounding box center [137, 97] width 274 height 149
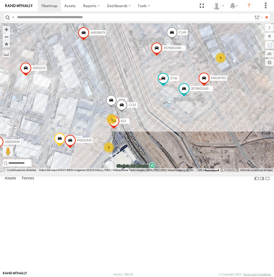
drag, startPoint x: 123, startPoint y: 133, endPoint x: 25, endPoint y: 111, distance: 100.1
click at [120, 102] on div "357660104096649 AN536763 AN532390 C149 654 AN535409 AN537310 623 460 8690 AN538…" at bounding box center [137, 97] width 274 height 149
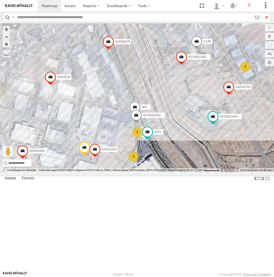
drag, startPoint x: 73, startPoint y: 159, endPoint x: 56, endPoint y: 91, distance: 70.1
click at [56, 91] on div "AN535203 015910001845018 AN536621 015910001811580 AN48716 F2771 AN538662 3552 3…" at bounding box center [137, 97] width 274 height 149
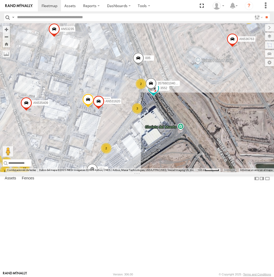
drag, startPoint x: 133, startPoint y: 226, endPoint x: 141, endPoint y: 153, distance: 73.7
click at [141, 153] on div "AN535203 015910001845018 AN536621 015910001811580 AN48716 F2771 AN538662 3552 3…" at bounding box center [137, 97] width 274 height 149
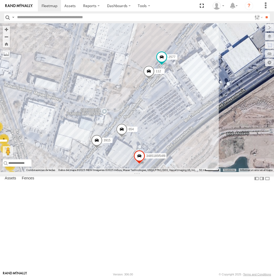
drag, startPoint x: 161, startPoint y: 186, endPoint x: 152, endPoint y: 163, distance: 25.4
click at [152, 163] on div "AN535203 015910001845018 AN536621 015910001811580 AN48716 F2771 AN538662 3552 3…" at bounding box center [137, 97] width 274 height 149
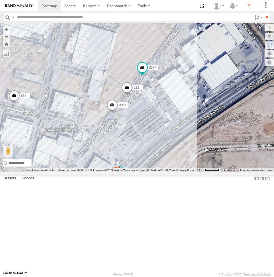
drag, startPoint x: 248, startPoint y: 109, endPoint x: 194, endPoint y: 177, distance: 86.7
click at [194, 172] on div "112 3552 F2775 AN532390 654 3915 357660104096300 2217 AN531620 3485185f54f8 257…" at bounding box center [137, 97] width 274 height 149
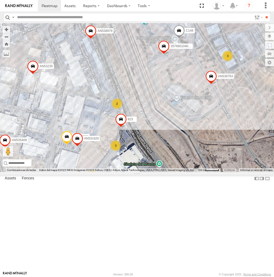
drag, startPoint x: 201, startPoint y: 170, endPoint x: 148, endPoint y: 201, distance: 61.3
click at [148, 172] on div "112 AN532390 654 3915 357660104096300 AN531620 623 14 18 11 145 39 2 13 29 3576…" at bounding box center [137, 97] width 274 height 149
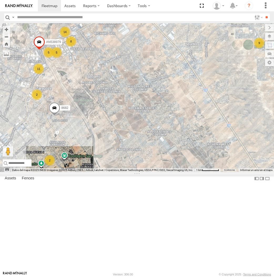
drag, startPoint x: 25, startPoint y: 128, endPoint x: 79, endPoint y: 133, distance: 54.5
click at [81, 134] on div "AN535203 015910001845018 AN536621 015910001811580 AN48716 F2771 AN538662 AN5324…" at bounding box center [137, 97] width 274 height 149
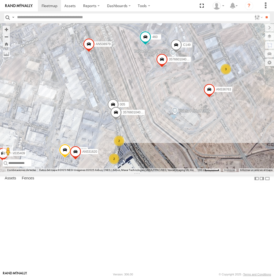
drag, startPoint x: 69, startPoint y: 136, endPoint x: 132, endPoint y: 106, distance: 70.0
click at [132, 106] on div "AN535203 015910001845018 AN536621 015910001811580 AN48716 F2771 AN538662 AN5324…" at bounding box center [137, 97] width 274 height 149
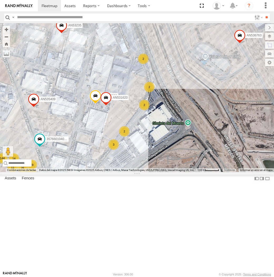
drag, startPoint x: 172, startPoint y: 109, endPoint x: 126, endPoint y: 188, distance: 91.5
click at [126, 172] on div "AN535203 015910001845018 AN536621 015910001811580 AN48716 F2771 AN538662 AN5324…" at bounding box center [137, 97] width 274 height 149
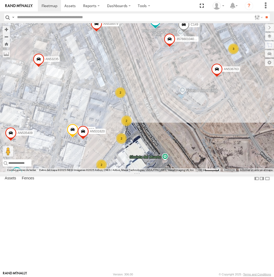
drag, startPoint x: 155, startPoint y: 127, endPoint x: 132, endPoint y: 161, distance: 41.2
click at [132, 161] on div "AN535203 015910001845018 AN536621 015910001811580 AN48716 F2771 AN538662 AN5324…" at bounding box center [137, 97] width 274 height 149
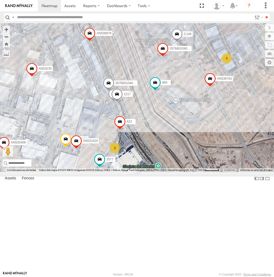
drag, startPoint x: 116, startPoint y: 180, endPoint x: 121, endPoint y: 187, distance: 8.5
click at [121, 172] on div "357660104096649 AN536763 AN532390 C149 005 357660104095757 AN535409 AN537310 62…" at bounding box center [137, 97] width 274 height 149
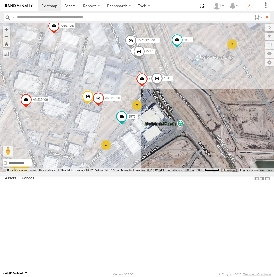
drag, startPoint x: 136, startPoint y: 201, endPoint x: 158, endPoint y: 158, distance: 48.8
click at [158, 158] on div "357660104096649 AN532390 C149 005 357660104095757 AN535409 AN537310 623 460 221…" at bounding box center [137, 97] width 274 height 149
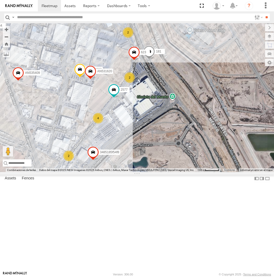
drag, startPoint x: 66, startPoint y: 188, endPoint x: 150, endPoint y: 145, distance: 94.3
click at [150, 145] on div "AN535409 AN537310 460 AN538979 AN53235 2577 3485185f54f8 3552 AN536462 6578 357…" at bounding box center [137, 97] width 274 height 149
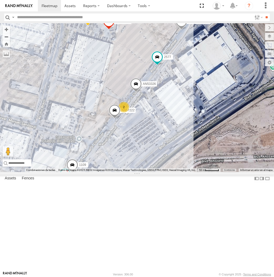
drag, startPoint x: 164, startPoint y: 135, endPoint x: 144, endPoint y: 167, distance: 37.4
click at [144, 167] on div "AN535409 AN537310 460 AN538979 AN53235 2577 3485185f54f8 3552 AN536462 6578 357…" at bounding box center [137, 97] width 274 height 149
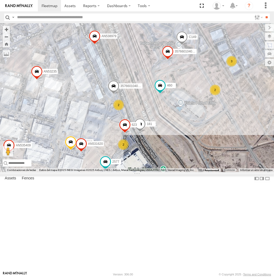
drag, startPoint x: 182, startPoint y: 135, endPoint x: 145, endPoint y: 201, distance: 75.6
click at [145, 172] on div "AN535409 AN537310 460 AN538979 AN53235 2577 3485185f54f8 3552 AN536462 6578 357…" at bounding box center [137, 97] width 274 height 149
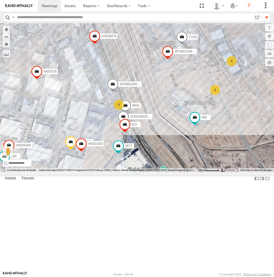
drag, startPoint x: 146, startPoint y: 204, endPoint x: 136, endPoint y: 180, distance: 26.2
click at [136, 172] on div "357660104096649 8662 AN532390 C149 015910002015710 357660104095757 AN535409 AN5…" at bounding box center [137, 97] width 274 height 149
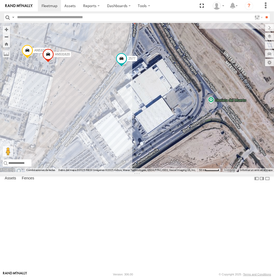
drag, startPoint x: 116, startPoint y: 214, endPoint x: 120, endPoint y: 126, distance: 88.0
click at [120, 126] on div "357660104096649 8662 AN532390 C149 015910002015710 357660104095757 AN535409 AN5…" at bounding box center [137, 97] width 274 height 149
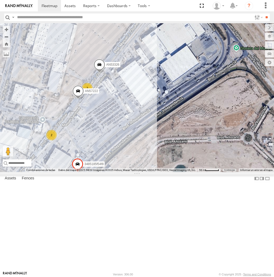
drag, startPoint x: 95, startPoint y: 130, endPoint x: 132, endPoint y: 128, distance: 36.7
click at [136, 127] on div "357660104096649 8662 AN532390 C149 015910002015710 357660104095757 AN535409 AN5…" at bounding box center [137, 97] width 274 height 149
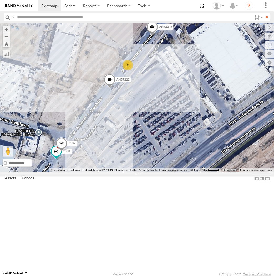
drag, startPoint x: 87, startPoint y: 151, endPoint x: 107, endPoint y: 139, distance: 23.6
click at [107, 139] on div "357660104096649 8662 AN532390 C149 015910002015710 357660104095757 AN535409 AN5…" at bounding box center [137, 97] width 274 height 149
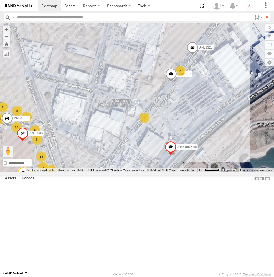
drag, startPoint x: 203, startPoint y: 122, endPoint x: 169, endPoint y: 174, distance: 62.7
click at [169, 172] on div "357660104096649 8662 AN532390 C149 015910002015710 357660104095757 AN535409 AN5…" at bounding box center [137, 97] width 274 height 149
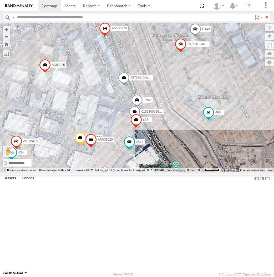
drag, startPoint x: 167, startPoint y: 184, endPoint x: 159, endPoint y: 198, distance: 16.2
click at [159, 172] on div "357660104096649 8662 AN532390 C149 015910002015710 357660104095757 AN535409 AN5…" at bounding box center [137, 97] width 274 height 149
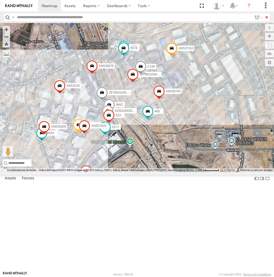
drag, startPoint x: 81, startPoint y: 194, endPoint x: 100, endPoint y: 148, distance: 49.8
click at [100, 101] on span at bounding box center [102, 94] width 12 height 14
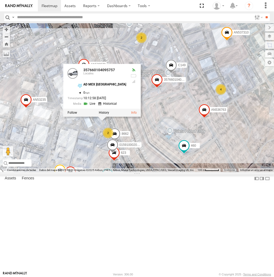
click at [141, 172] on div "357660104095757 AN537310 623 460 AN538979 AN53235 2577 3485185f54f8 AN536763 35…" at bounding box center [137, 97] width 274 height 149
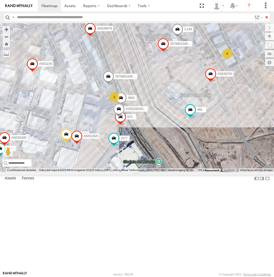
drag, startPoint x: 143, startPoint y: 208, endPoint x: 145, endPoint y: 173, distance: 35.4
click at [145, 172] on div "357660104095757 AN537310 623 460 AN538979 AN53235 2577 3485185f54f8 AN536763 AN…" at bounding box center [137, 97] width 274 height 149
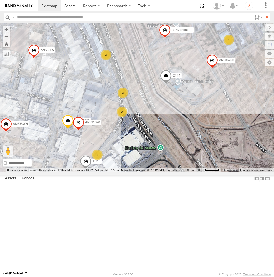
drag, startPoint x: 167, startPoint y: 161, endPoint x: 151, endPoint y: 179, distance: 23.9
click at [151, 172] on div "357660104096649 AN536763 AN532390 C149 6578 AN535409 AN537310 460 AN538979 AN53…" at bounding box center [137, 97] width 274 height 149
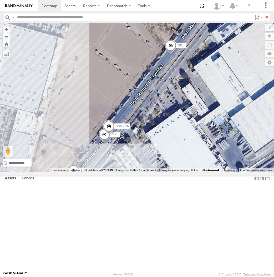
drag, startPoint x: 80, startPoint y: 238, endPoint x: 2, endPoint y: 249, distance: 78.4
click at [96, 172] on div "357660104096649 AN536763 AN532390 C149 6578 AN535409 AN537310 460 AN538979 AN53…" at bounding box center [137, 97] width 274 height 149
drag, startPoint x: 161, startPoint y: 156, endPoint x: 137, endPoint y: 178, distance: 32.6
click at [137, 172] on div "357660104096649 AN536763 AN532390 C149 6578 AN535409 AN537310 460 AN538979 AN53…" at bounding box center [137, 97] width 274 height 149
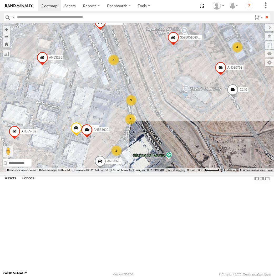
drag, startPoint x: 208, startPoint y: 116, endPoint x: 165, endPoint y: 165, distance: 65.1
click at [165, 165] on div "357660104096649 AN536763 AN532390 C149 AN535409 AN537310 460 AN538979 AN531620 …" at bounding box center [137, 97] width 274 height 149
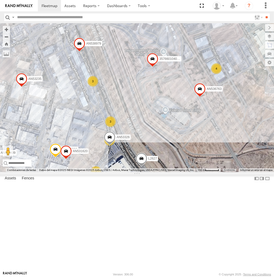
drag, startPoint x: 133, startPoint y: 156, endPoint x: 110, endPoint y: 180, distance: 33.0
click at [110, 172] on div "357660104096649 AN536763 AN532390 C149 L2627 AN535409 555 AN537310 AN538979 AN5…" at bounding box center [137, 97] width 274 height 149
click at [118, 132] on div "357660104096649 AN536763 AN532390 C149 L2627 AN535409 555 AN537310 AN538979 AN5…" at bounding box center [137, 97] width 274 height 149
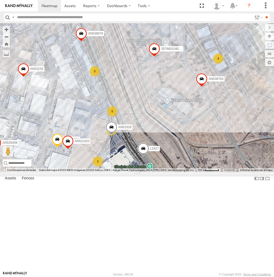
drag, startPoint x: 120, startPoint y: 139, endPoint x: 129, endPoint y: 120, distance: 21.4
click at [129, 120] on div "357660104096649 AN536763 AN532390 C149 L2627 AN535409 555 AN537310 AN538979 AN5…" at bounding box center [137, 97] width 274 height 149
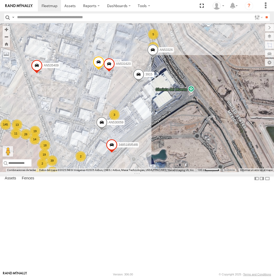
drag, startPoint x: 183, startPoint y: 123, endPoint x: 107, endPoint y: 200, distance: 107.1
click at [107, 172] on div "357660104096649 AN536763 AN532390 C149 L2627 AN535409 AN537310 AN538979 AN53162…" at bounding box center [137, 97] width 274 height 149
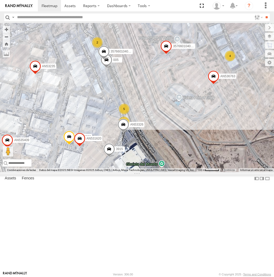
drag, startPoint x: 152, startPoint y: 138, endPoint x: 149, endPoint y: 185, distance: 46.7
click at [149, 172] on div "357660104096649 AN536763 AN532390 C149 L2627 AN535409 AN537310 AN531620 AN53235…" at bounding box center [137, 97] width 274 height 149
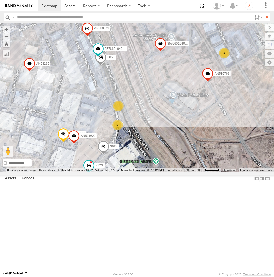
drag, startPoint x: 106, startPoint y: 183, endPoint x: 141, endPoint y: 92, distance: 96.4
click at [141, 92] on div "AN535203 015910001845018 AN536621 F2771 AN538662 AN531629 7937 C444 410 AN53180…" at bounding box center [137, 97] width 274 height 149
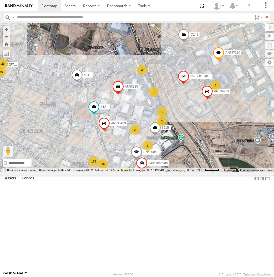
drag, startPoint x: 220, startPoint y: 142, endPoint x: 188, endPoint y: 155, distance: 35.4
click at [192, 153] on div "AN535203 015910001845018 AN536621 F2771 AN538662 AN531629 7937 C444 410 AN53180…" at bounding box center [137, 97] width 274 height 149
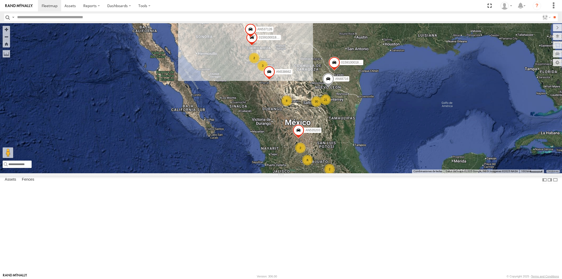
drag, startPoint x: 41, startPoint y: 17, endPoint x: 46, endPoint y: 17, distance: 5.3
click at [41, 17] on input "text" at bounding box center [277, 17] width 525 height 8
click at [551, 13] on input "**" at bounding box center [554, 17] width 6 height 8
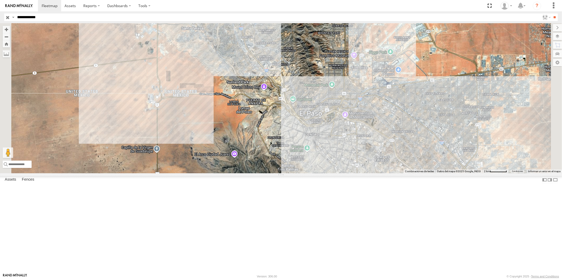
click at [66, 20] on input "**********" at bounding box center [277, 17] width 525 height 8
click at [551, 13] on input "**" at bounding box center [554, 17] width 6 height 8
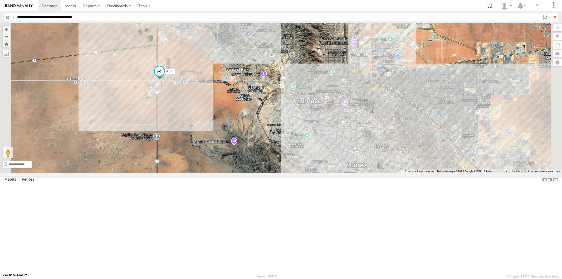
drag, startPoint x: 51, startPoint y: 17, endPoint x: 64, endPoint y: 31, distance: 19.0
click at [51, 19] on input "**********" at bounding box center [277, 17] width 525 height 8
type input "**********"
click at [551, 13] on input "**" at bounding box center [554, 17] width 6 height 8
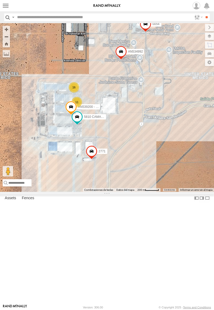
drag, startPoint x: 127, startPoint y: 193, endPoint x: 119, endPoint y: 191, distance: 8.1
click at [119, 191] on div "AN539200 - FONDO 5810 CAMARA 2771 0054 AN534992 16 11" at bounding box center [107, 107] width 214 height 169
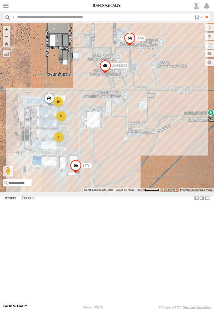
drag, startPoint x: 161, startPoint y: 191, endPoint x: 145, endPoint y: 205, distance: 22.0
click at [145, 192] on div "896 2771 0054 AN534992 15 11 2" at bounding box center [107, 107] width 214 height 169
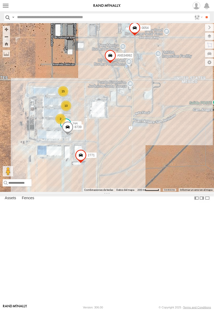
drag, startPoint x: 122, startPoint y: 175, endPoint x: 133, endPoint y: 162, distance: 17.0
click at [133, 162] on div "795 2771 8739 0054 AN534992 15 10 2" at bounding box center [107, 107] width 214 height 169
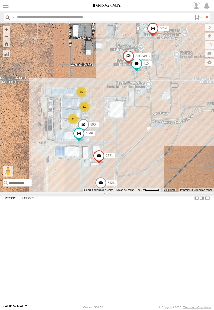
drag, startPoint x: 50, startPoint y: 113, endPoint x: 105, endPoint y: 140, distance: 61.5
click at [105, 140] on div "AN535203 015910001845018 AN536621 F2771 AN538662 0054 7321 15 11 2 896 410 2771…" at bounding box center [107, 107] width 214 height 169
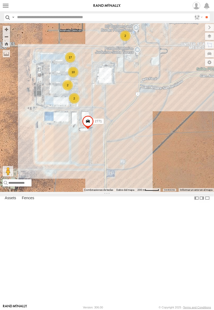
drag, startPoint x: 70, startPoint y: 132, endPoint x: 150, endPoint y: 170, distance: 88.7
click at [151, 170] on div "AN535203 015910001845018 AN536621 F2771 AN538662 17 10 2 2 2 2771 0054" at bounding box center [107, 107] width 214 height 169
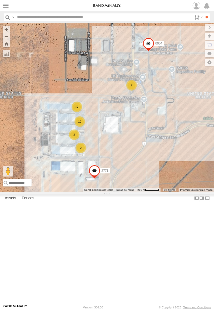
drag, startPoint x: 112, startPoint y: 169, endPoint x: 120, endPoint y: 207, distance: 38.3
click at [120, 192] on div "AN535203 015910001845018 AN536621 F2771 AN538662 2771 0054 17 10 2 2 2" at bounding box center [107, 107] width 214 height 169
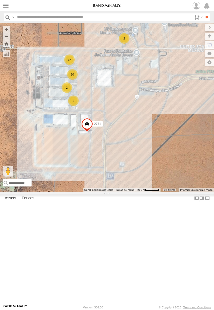
drag, startPoint x: 123, startPoint y: 227, endPoint x: 115, endPoint y: 170, distance: 57.2
click at [115, 170] on div "AN535203 015910001845018 AN536621 F2771 AN538662 2771 0054 17 10 2 2 2" at bounding box center [107, 107] width 214 height 169
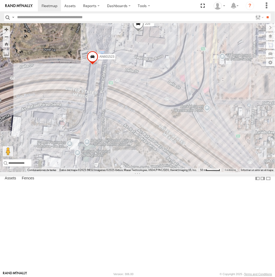
drag, startPoint x: 194, startPoint y: 156, endPoint x: 183, endPoint y: 131, distance: 27.6
click at [183, 131] on div "AN601271 587 AN601523 205" at bounding box center [137, 97] width 275 height 149
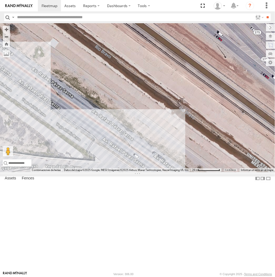
drag, startPoint x: 159, startPoint y: 218, endPoint x: 160, endPoint y: 194, distance: 23.7
click at [161, 172] on div "AN601271 AN601523 205 3487 141" at bounding box center [137, 97] width 275 height 149
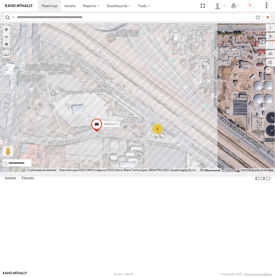
drag, startPoint x: 97, startPoint y: 86, endPoint x: 173, endPoint y: 177, distance: 118.7
click at [173, 172] on div "AN601271 AN601523 205 2" at bounding box center [137, 97] width 275 height 149
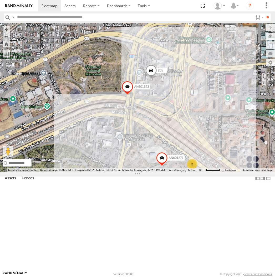
drag, startPoint x: 179, startPoint y: 173, endPoint x: 169, endPoint y: 165, distance: 12.4
click at [169, 165] on div "AN601271 AN601523 205 2" at bounding box center [137, 97] width 275 height 149
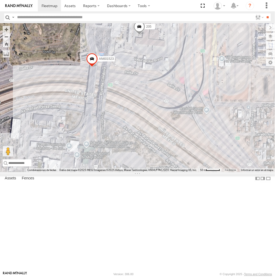
drag, startPoint x: 161, startPoint y: 159, endPoint x: 181, endPoint y: 159, distance: 20.3
click at [181, 159] on div "AN601271 AN601523 205 2" at bounding box center [137, 97] width 275 height 149
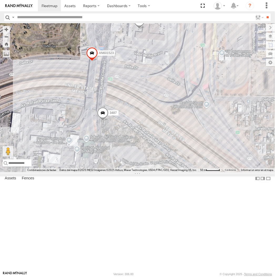
drag, startPoint x: 158, startPoint y: 140, endPoint x: 161, endPoint y: 163, distance: 23.4
click at [161, 163] on div "AN535203 015910001845018 AN536621 015910001811580 AN48716 F2771 AN538662 AN5324…" at bounding box center [137, 97] width 275 height 149
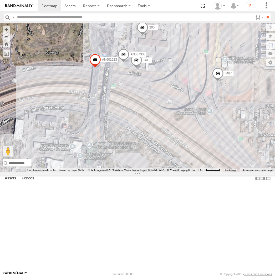
drag, startPoint x: 65, startPoint y: 125, endPoint x: 96, endPoint y: 109, distance: 34.7
click at [96, 68] on span at bounding box center [96, 61] width 12 height 14
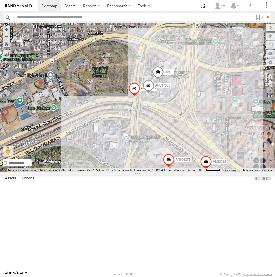
drag, startPoint x: 186, startPoint y: 167, endPoint x: 173, endPoint y: 175, distance: 16.1
click at [173, 172] on div "AN601271 AN601523 205 AN53219 AN537306" at bounding box center [137, 97] width 275 height 149
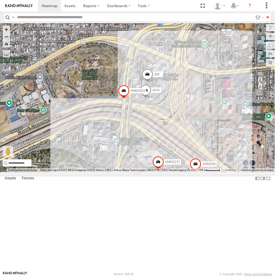
drag, startPoint x: 200, startPoint y: 166, endPoint x: 136, endPoint y: 160, distance: 64.8
click at [173, 162] on div "AN601271 AN601523 205 4078 AN53219" at bounding box center [137, 97] width 275 height 149
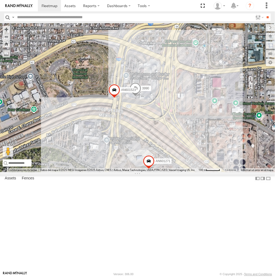
drag, startPoint x: 57, startPoint y: 220, endPoint x: 67, endPoint y: 200, distance: 22.3
click at [57, 172] on div "AN601271 AN601523 3990" at bounding box center [137, 97] width 275 height 149
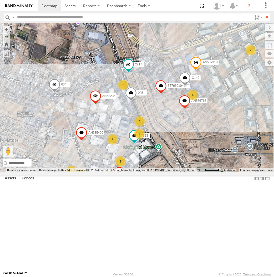
drag, startPoint x: 173, startPoint y: 152, endPoint x: 152, endPoint y: 163, distance: 24.2
click at [152, 163] on div "357660104096649 AN536763 7323 C149 AN536462 AN535409 AN537310 5938 6310 2217 AN…" at bounding box center [137, 97] width 274 height 149
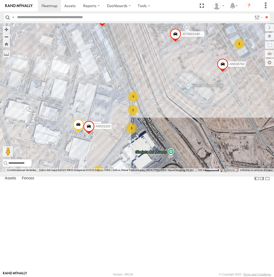
drag, startPoint x: 108, startPoint y: 155, endPoint x: 201, endPoint y: 84, distance: 116.7
click at [201, 84] on div "AN535203 015910001845018 AN536621 F2771 AN538662 7937 3509 AN531801 AN53241 AN5…" at bounding box center [137, 97] width 274 height 149
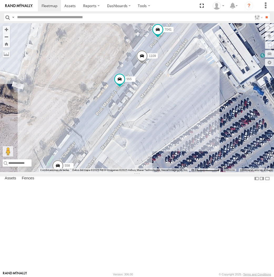
drag, startPoint x: 190, startPoint y: 134, endPoint x: 186, endPoint y: 138, distance: 5.4
click at [186, 138] on div "AN535203 015910001845018 AN536621 F2771 AN538662 7937 3509 AN531801 AN53241 AN5…" at bounding box center [137, 97] width 274 height 149
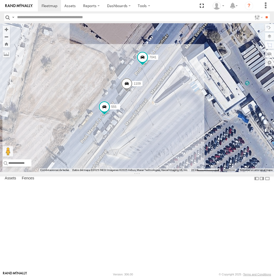
drag, startPoint x: 215, startPoint y: 122, endPoint x: 197, endPoint y: 152, distance: 35.2
click at [197, 152] on div "AN535203 015910001845018 AN536621 F2771 AN538662 7937 3509 AN531801 AN53241 AN5…" at bounding box center [137, 97] width 274 height 149
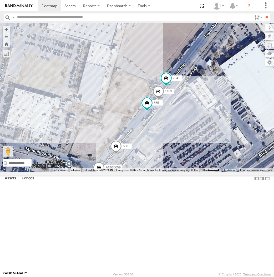
drag, startPoint x: 223, startPoint y: 121, endPoint x: 221, endPoint y: 124, distance: 3.2
click at [221, 124] on div "AN535203 015910001845018 AN536621 F2771 AN538662 7937 3509 AN531801 AN53241 AN5…" at bounding box center [137, 97] width 274 height 149
drag, startPoint x: 214, startPoint y: 122, endPoint x: 170, endPoint y: 164, distance: 60.7
click at [170, 164] on div "AN535203 015910001845018 AN536621 F2771 AN538662 7937 3509 AN531801 AN53241 AN5…" at bounding box center [137, 97] width 274 height 149
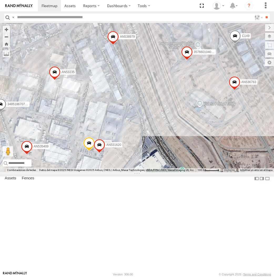
drag, startPoint x: 221, startPoint y: 124, endPoint x: 167, endPoint y: 201, distance: 94.0
click at [167, 172] on div "AN535203 015910001845018 AN536621 F2771 AN538662 7937 3509 AN531801 AN53241 AN5…" at bounding box center [137, 97] width 274 height 149
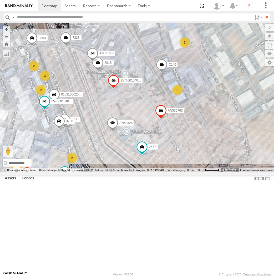
drag, startPoint x: 66, startPoint y: 164, endPoint x: 86, endPoint y: 71, distance: 94.9
click at [86, 71] on div "AN53487 AN535203 AN536034 F2771 AN538662 AN531677 7 357660104096649 3 AN536763 …" at bounding box center [137, 97] width 274 height 149
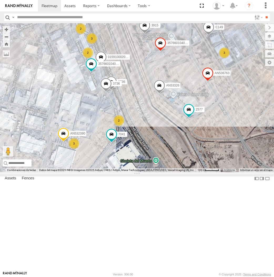
drag, startPoint x: 83, startPoint y: 112, endPoint x: 126, endPoint y: 86, distance: 49.3
click at [126, 86] on div "AN53487 AN535203 AN536034 F2771 AN538662 AN531677 7 357660104096649 3 AN536763 …" at bounding box center [137, 97] width 274 height 149
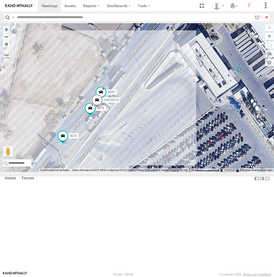
drag, startPoint x: 59, startPoint y: 146, endPoint x: 107, endPoint y: 110, distance: 60.3
click at [107, 110] on div "4093 AN539216 6578 6578" at bounding box center [137, 97] width 274 height 149
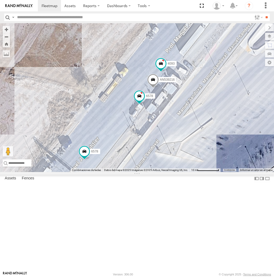
drag, startPoint x: 87, startPoint y: 166, endPoint x: 115, endPoint y: 168, distance: 27.5
click at [115, 168] on div "4093 AN539216 6578 6578" at bounding box center [137, 97] width 274 height 149
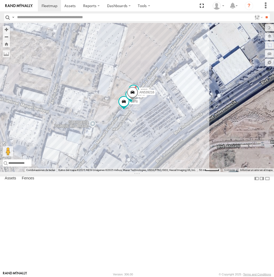
drag, startPoint x: 181, startPoint y: 103, endPoint x: 156, endPoint y: 156, distance: 58.9
click at [156, 156] on div "4093 AN539216 6578 6578" at bounding box center [137, 97] width 274 height 149
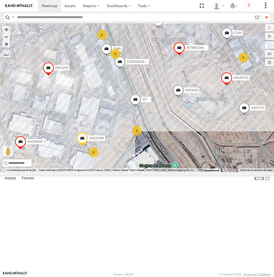
drag, startPoint x: 169, startPoint y: 122, endPoint x: 141, endPoint y: 166, distance: 52.5
click at [141, 166] on div "AN532390 3485185f54f8 31 22 11 145 40 30 357660104096649 15 28 3 AN536763 3 C14…" at bounding box center [137, 97] width 274 height 149
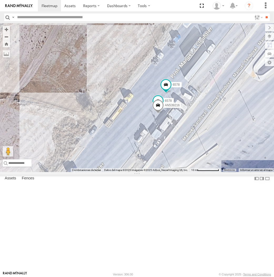
drag, startPoint x: 53, startPoint y: 219, endPoint x: 171, endPoint y: 106, distance: 163.7
click at [171, 106] on div "357660104096649 AN536763 AN532390 C149 015910002015710 AN57222 AN535409 C995 AN…" at bounding box center [137, 97] width 274 height 149
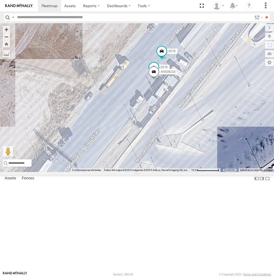
drag, startPoint x: 181, startPoint y: 155, endPoint x: 175, endPoint y: 120, distance: 35.0
click at [175, 75] on label "AN539216" at bounding box center [167, 71] width 20 height 5
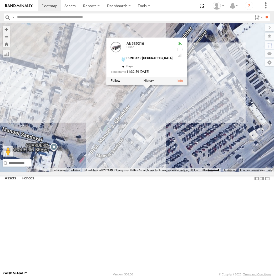
click at [170, 162] on div "357660104096649 AN536763 AN532390 C149 015910002015710 AN57222 AN535409 C995 AN…" at bounding box center [137, 97] width 274 height 149
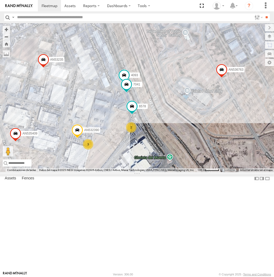
drag, startPoint x: 191, startPoint y: 96, endPoint x: 89, endPoint y: 243, distance: 179.0
click at [89, 172] on div "AN539216 30 23 2 11 143 40 651 30 14 28 AN536763 AN532390 14 3 4093 2 7041 7 AN…" at bounding box center [137, 97] width 274 height 149
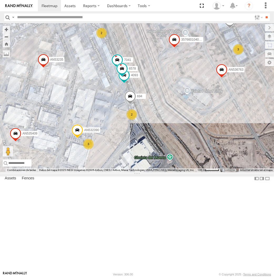
click at [53, 20] on input "text" at bounding box center [134, 17] width 238 height 8
type input "***"
click at [264, 13] on input "**" at bounding box center [267, 17] width 6 height 8
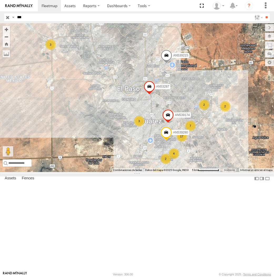
click at [0, 0] on label at bounding box center [0, 0] width 0 height 0
click at [257, 18] on label at bounding box center [258, 17] width 11 height 8
click at [265, 18] on input "**" at bounding box center [267, 17] width 6 height 8
click at [10, 19] on input "button" at bounding box center [7, 17] width 7 height 8
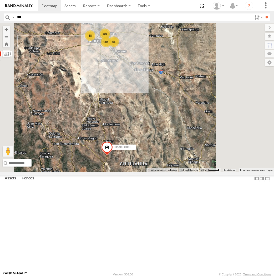
drag, startPoint x: 266, startPoint y: 267, endPoint x: 146, endPoint y: 175, distance: 150.9
click at [266, 182] on label at bounding box center [267, 178] width 5 height 8
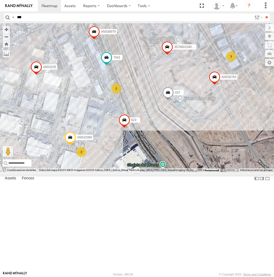
drag, startPoint x: 99, startPoint y: 135, endPoint x: 122, endPoint y: 83, distance: 57.1
click at [122, 83] on div "015910001845018 AN536621 F2771 357660104096649 3 AN536763 AN532390 7323 C149 3 …" at bounding box center [137, 97] width 274 height 149
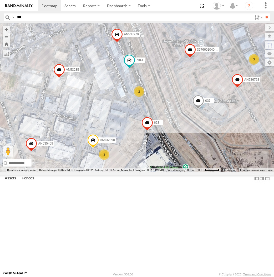
drag, startPoint x: 123, startPoint y: 95, endPoint x: 156, endPoint y: 98, distance: 33.4
click at [156, 98] on div "015910001845018 AN536621 F2771 357660104096649 3 AN536763 AN532390 7323 C149 3 …" at bounding box center [137, 97] width 274 height 149
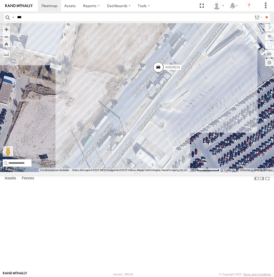
drag, startPoint x: 161, startPoint y: 136, endPoint x: 124, endPoint y: 154, distance: 41.7
click at [125, 154] on div "AN53487 AN535203 015910001845018 F2771 AN538662 AN5310637 AN531801 357660104097…" at bounding box center [137, 97] width 274 height 149
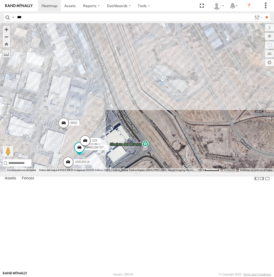
drag, startPoint x: 212, startPoint y: 126, endPoint x: 149, endPoint y: 197, distance: 94.2
click at [149, 172] on div "AN53487 AN535203 015910001845018 F2771 AN538662 AN5310637 AN531801 357660104097…" at bounding box center [137, 97] width 274 height 149
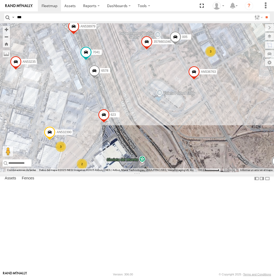
drag, startPoint x: 145, startPoint y: 146, endPoint x: 141, endPoint y: 164, distance: 18.3
click at [141, 164] on div "AN53487 AN535203 015910001845018 F2771 AN538662 AN5310637 AN531801 357660104097…" at bounding box center [137, 97] width 274 height 149
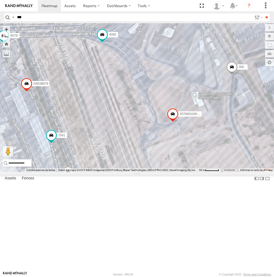
drag, startPoint x: 99, startPoint y: 143, endPoint x: 111, endPoint y: 138, distance: 13.1
click at [111, 138] on div "AN53487 AN535203 015910001845018 F2771 AN538662 AN5310637 AN531801 357660104097…" at bounding box center [137, 97] width 274 height 149
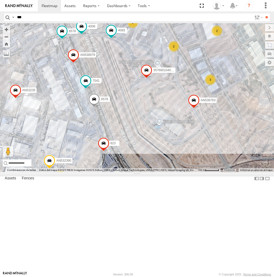
drag, startPoint x: 103, startPoint y: 165, endPoint x: 111, endPoint y: 130, distance: 35.7
click at [111, 130] on div "AN53487 AN535203 015910001845018 F2771 AN538662 AN5310637 AN531801 357660104097…" at bounding box center [137, 97] width 274 height 149
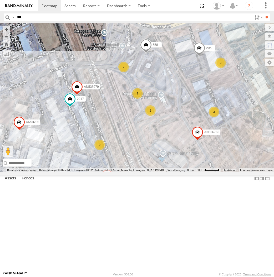
drag, startPoint x: 93, startPoint y: 114, endPoint x: 123, endPoint y: 160, distance: 54.3
click at [123, 160] on div "AN53487 AN535203 015910001845018 F2771 AN538662 AN5310637 357660104097530 AN531…" at bounding box center [137, 97] width 274 height 149
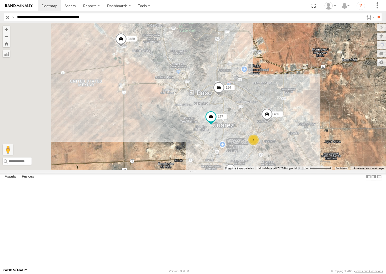
click at [94, 18] on input "**********" at bounding box center [189, 17] width 349 height 8
type input "**********"
click at [376, 13] on input "**" at bounding box center [379, 17] width 6 height 8
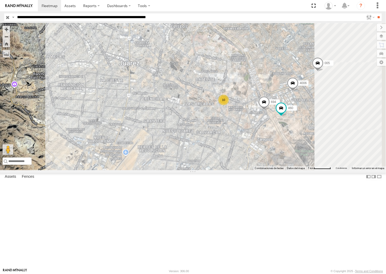
drag, startPoint x: 320, startPoint y: 175, endPoint x: 243, endPoint y: 168, distance: 77.5
click at [243, 168] on div "3489 005 4078 194 3736 10 4006 694 460" at bounding box center [193, 96] width 386 height 147
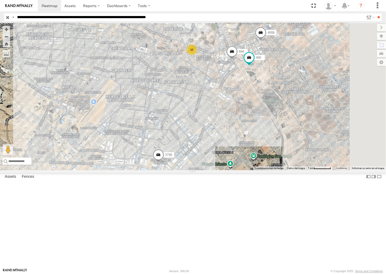
drag, startPoint x: 287, startPoint y: 180, endPoint x: 310, endPoint y: 134, distance: 51.6
click at [310, 134] on div "3489 005 4078 194 3736 10 4006 694 460" at bounding box center [193, 96] width 386 height 147
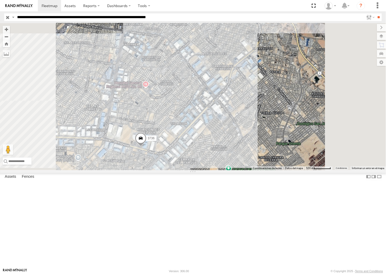
click at [146, 147] on span at bounding box center [141, 140] width 12 height 14
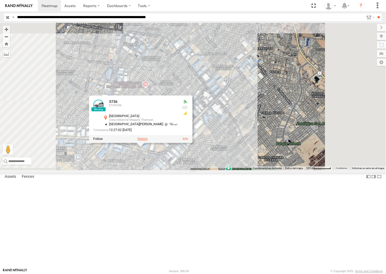
click at [148, 141] on label at bounding box center [142, 139] width 10 height 4
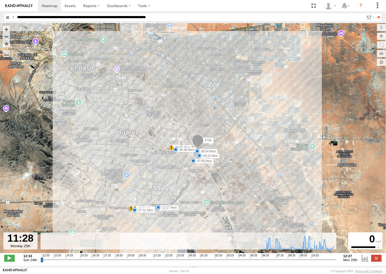
drag, startPoint x: 335, startPoint y: 260, endPoint x: 292, endPoint y: 207, distance: 68.0
type input "**********"
click at [324, 263] on input "range" at bounding box center [189, 260] width 297 height 5
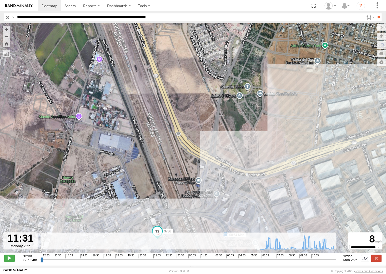
click at [97, 19] on input "**********" at bounding box center [189, 17] width 349 height 8
click at [376, 13] on input "**" at bounding box center [379, 17] width 6 height 8
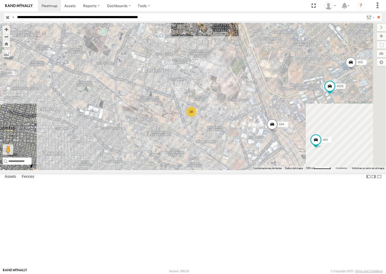
drag, startPoint x: 343, startPoint y: 220, endPoint x: 270, endPoint y: 175, distance: 86.0
click at [270, 170] on div "4006 694 3489 005 4078 460 194 10" at bounding box center [193, 96] width 386 height 147
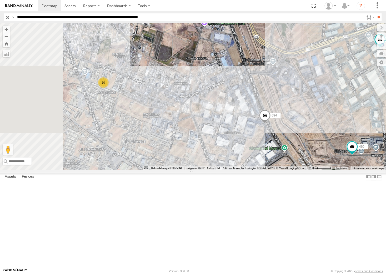
drag, startPoint x: 206, startPoint y: 140, endPoint x: 234, endPoint y: 171, distance: 41.4
click at [234, 170] on div "4006 694 3489 005 4078 460 194 10" at bounding box center [193, 96] width 386 height 147
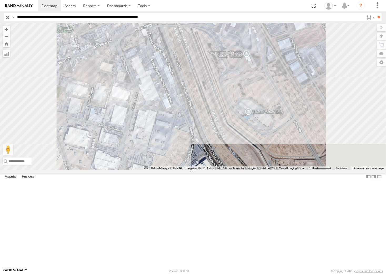
click at [190, 17] on input "**********" at bounding box center [189, 17] width 349 height 8
type input "**********"
click at [376, 13] on input "**" at bounding box center [379, 17] width 6 height 8
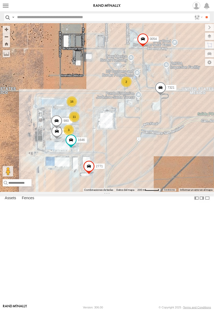
drag, startPoint x: 61, startPoint y: 127, endPoint x: 95, endPoint y: 121, distance: 35.2
click at [93, 120] on div "AN53487 AN535203 AN536034 F2771 AN538662 8025 11 16 3 2 2771 0054 980 1646 7321" at bounding box center [107, 107] width 214 height 169
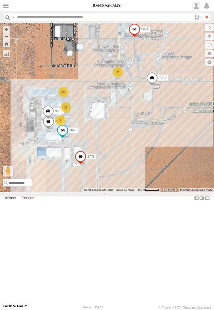
drag, startPoint x: 31, startPoint y: 176, endPoint x: 175, endPoint y: 161, distance: 145.5
click at [175, 161] on div "AN53487 AN535203 AN536034 F2771 AN538662 8025 2771 0054 980 1646 7321 11 15 2 2" at bounding box center [107, 107] width 214 height 169
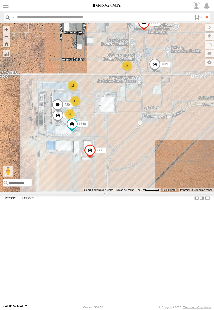
drag, startPoint x: 119, startPoint y: 187, endPoint x: 141, endPoint y: 180, distance: 22.8
click at [141, 180] on div "AN53487 AN535203 AN536034 F2771 AN538662 8025 2771 0054 980 1646 7321 11 16 3 2" at bounding box center [107, 107] width 214 height 169
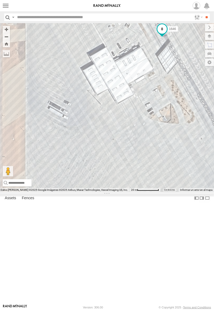
click at [163, 38] on span at bounding box center [162, 30] width 12 height 14
click at [160, 32] on label at bounding box center [164, 30] width 10 height 4
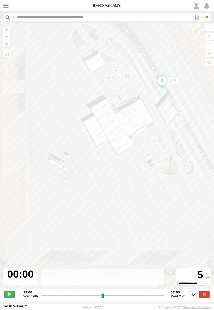
type input "**********"
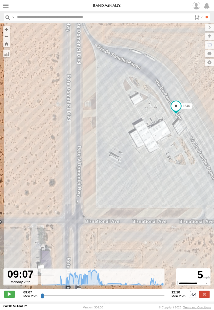
drag, startPoint x: 61, startPoint y: 180, endPoint x: 162, endPoint y: 162, distance: 103.5
click at [162, 162] on div "1646 09:08 Mon 09:30 Mon 09:34 Mon 10:28 Mon 10:28 Mon 10:44 Mon 11:06 Mon 11:4…" at bounding box center [107, 159] width 214 height 272
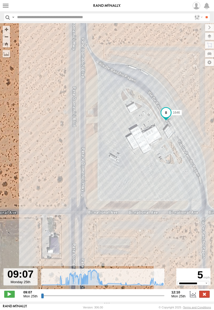
click at [206, 294] on label at bounding box center [204, 294] width 11 height 7
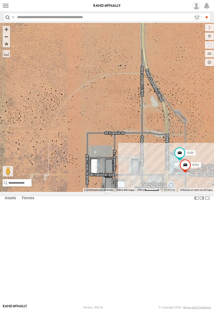
drag, startPoint x: 172, startPoint y: 241, endPoint x: 150, endPoint y: 171, distance: 72.9
click at [151, 174] on div "0054 1646" at bounding box center [107, 107] width 214 height 169
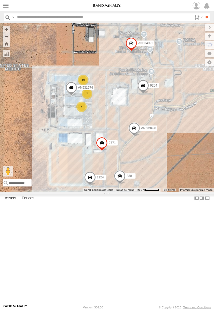
drag, startPoint x: 146, startPoint y: 186, endPoint x: 183, endPoint y: 232, distance: 59.5
click at [183, 192] on div "0054 1646 19 7 4 1124 9254 2771 AN539498 338 AN531674 AN534992" at bounding box center [107, 107] width 214 height 169
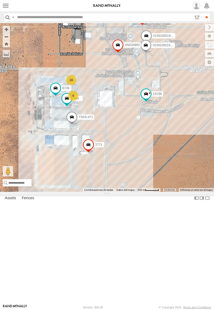
drag, startPoint x: 76, startPoint y: 133, endPoint x: 98, endPoint y: 119, distance: 26.0
click at [98, 119] on div "AN531863 FW531222 AN530042 AN531952 AN531619 AN53487 AN532622 AN53295 AN535030 …" at bounding box center [107, 107] width 214 height 169
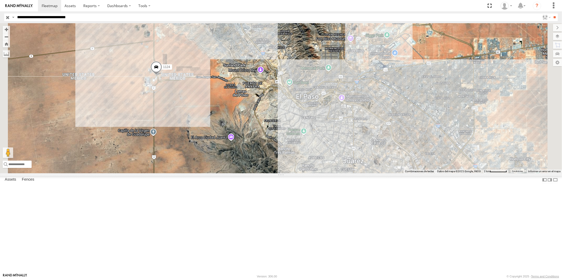
click at [77, 17] on input "**********" at bounding box center [277, 17] width 525 height 8
click at [551, 13] on input "**" at bounding box center [554, 17] width 6 height 8
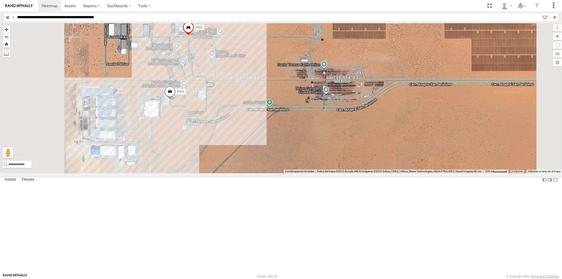
drag, startPoint x: 140, startPoint y: 46, endPoint x: 188, endPoint y: 223, distance: 184.1
click at [10, 46] on button "Zoom Home" at bounding box center [6, 43] width 7 height 7
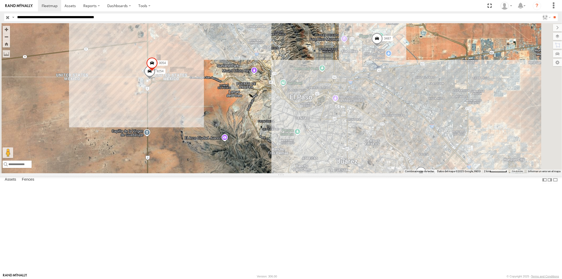
click at [66, 15] on input "**********" at bounding box center [277, 17] width 525 height 8
click at [65, 15] on input "**********" at bounding box center [277, 17] width 525 height 8
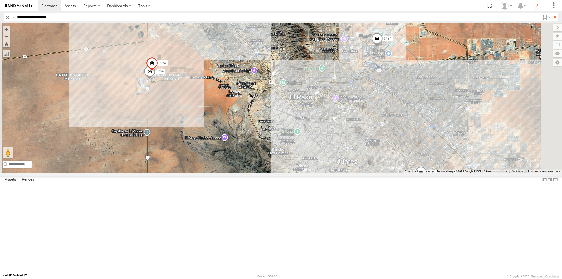
click at [551, 13] on input "**" at bounding box center [554, 17] width 6 height 8
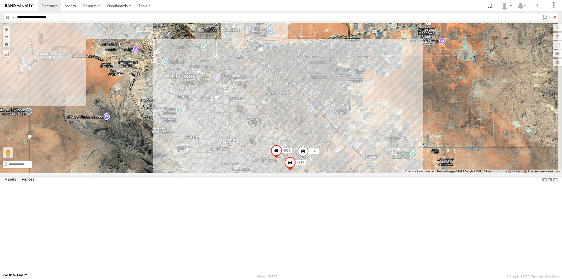
click at [83, 17] on input "**********" at bounding box center [277, 17] width 525 height 8
click at [551, 13] on input "**" at bounding box center [554, 17] width 6 height 8
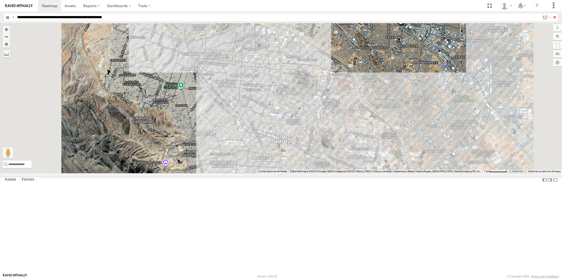
drag, startPoint x: 73, startPoint y: 18, endPoint x: 83, endPoint y: 31, distance: 16.3
click at [73, 18] on input "**********" at bounding box center [277, 17] width 525 height 8
click at [551, 13] on input "**" at bounding box center [554, 17] width 6 height 8
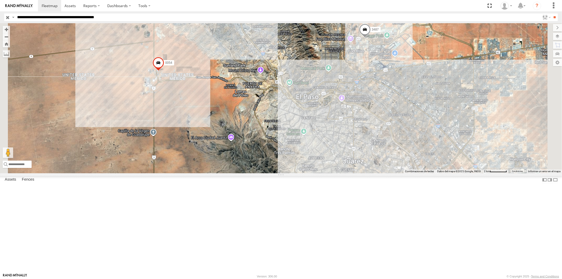
click at [122, 16] on input "**********" at bounding box center [277, 17] width 525 height 8
type input "*****"
click at [551, 13] on input "**" at bounding box center [554, 17] width 6 height 8
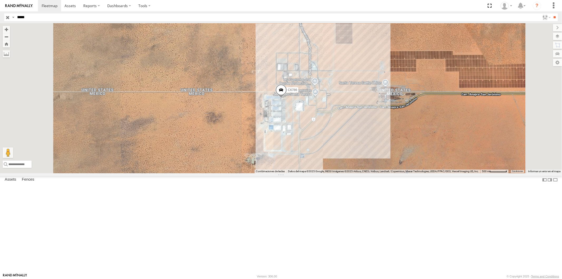
click at [4, 14] on input "button" at bounding box center [7, 17] width 7 height 8
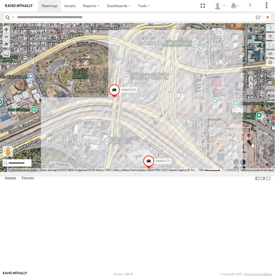
drag, startPoint x: 139, startPoint y: 172, endPoint x: 146, endPoint y: 157, distance: 16.7
click at [142, 162] on div "3487 AN601271 AN601523" at bounding box center [137, 97] width 275 height 149
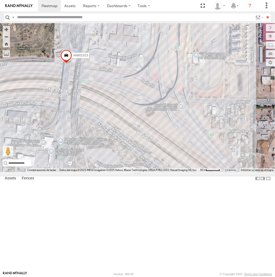
drag, startPoint x: 159, startPoint y: 179, endPoint x: 176, endPoint y: 169, distance: 19.9
click at [176, 169] on div "AN601271 AN601523 8690" at bounding box center [137, 97] width 275 height 149
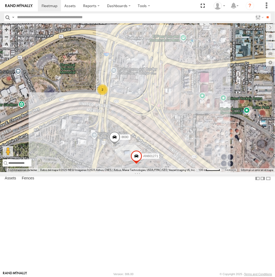
drag, startPoint x: 104, startPoint y: 130, endPoint x: 148, endPoint y: 165, distance: 56.4
click at [148, 165] on div "AN601271 8690 2" at bounding box center [137, 97] width 275 height 149
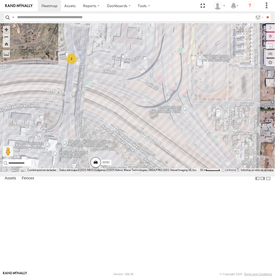
drag, startPoint x: 139, startPoint y: 174, endPoint x: 162, endPoint y: 165, distance: 25.5
click at [162, 165] on div "AN601271 8690 2" at bounding box center [137, 97] width 275 height 149
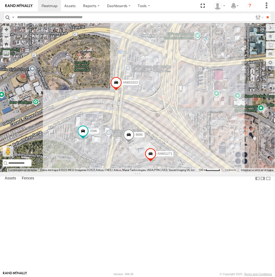
drag, startPoint x: 153, startPoint y: 156, endPoint x: 153, endPoint y: 148, distance: 8.4
click at [154, 148] on div "AN601271 2586 AN601523 8690" at bounding box center [137, 97] width 275 height 149
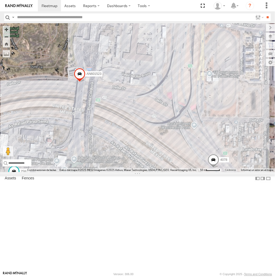
drag, startPoint x: 161, startPoint y: 169, endPoint x: 157, endPoint y: 153, distance: 17.3
click at [158, 153] on div "AN601271 2586 AN601523 8690 4078" at bounding box center [137, 97] width 275 height 149
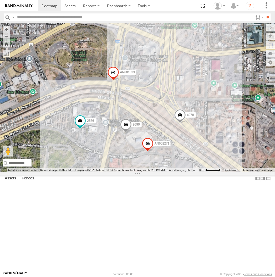
drag, startPoint x: 153, startPoint y: 151, endPoint x: 156, endPoint y: 162, distance: 11.4
click at [156, 162] on div "AN601271 2586 AN601523 8690 4078" at bounding box center [137, 97] width 275 height 149
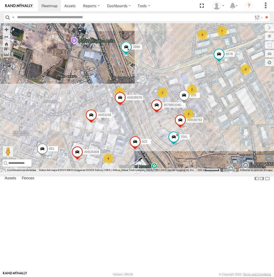
drag, startPoint x: 137, startPoint y: 186, endPoint x: 131, endPoint y: 169, distance: 18.4
click at [135, 152] on div "357660104096649 AN536763 6578 7041 205 AN535409 623 AN538979 AN53235 65 2 169 7…" at bounding box center [137, 97] width 274 height 149
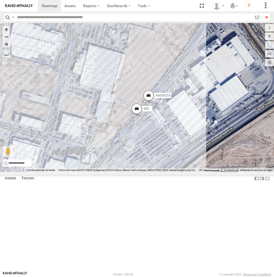
drag, startPoint x: 169, startPoint y: 151, endPoint x: 137, endPoint y: 189, distance: 49.2
click at [138, 172] on div "AN539219 995" at bounding box center [137, 97] width 274 height 149
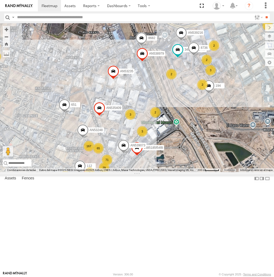
drag, startPoint x: 169, startPoint y: 152, endPoint x: 131, endPoint y: 196, distance: 57.9
click at [131, 172] on div "3485186707C0 8682 8736 AN535409 194 AN538979 AN53235 3485185f54f8 AN539073 134 …" at bounding box center [137, 97] width 274 height 149
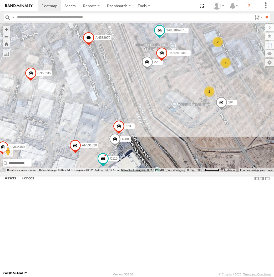
drag, startPoint x: 62, startPoint y: 164, endPoint x: 147, endPoint y: 160, distance: 84.9
click at [147, 160] on div "3485186707C0 8682 8736 AN535409 194 AN538979 AN53235 3485185f54f8 AN539073 112 …" at bounding box center [137, 97] width 274 height 149
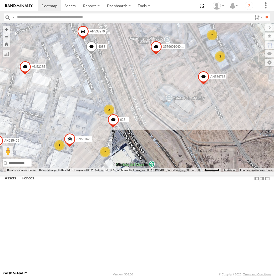
drag, startPoint x: 144, startPoint y: 135, endPoint x: 129, endPoint y: 104, distance: 34.9
click at [129, 104] on div "357660104096649 AN536763 4088 6681 AN535409 AN539216 AN538979 AN531620 AN53235 …" at bounding box center [137, 97] width 274 height 149
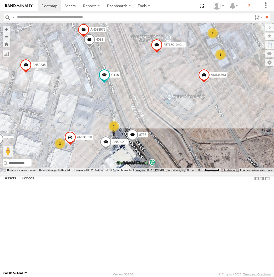
drag, startPoint x: 106, startPoint y: 115, endPoint x: 123, endPoint y: 124, distance: 18.7
click at [123, 124] on div "357660104096649 AN536763 AN539219 4088 8736 AN539216 AN538979 AN531620 AN53235 …" at bounding box center [137, 97] width 274 height 149
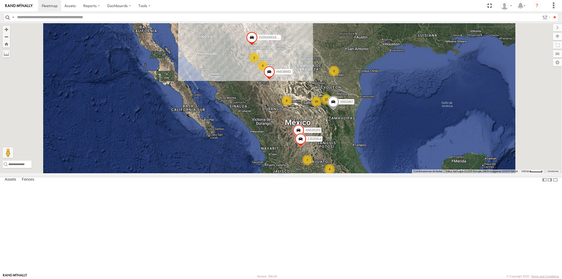
click at [94, 18] on input "text" at bounding box center [277, 17] width 525 height 8
type input "****"
click at [551, 13] on input "**" at bounding box center [554, 17] width 6 height 8
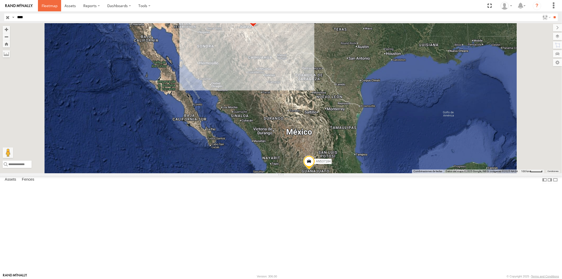
click at [48, 6] on span at bounding box center [50, 5] width 16 height 5
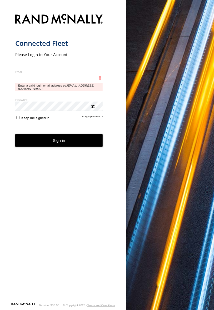
type input "**********"
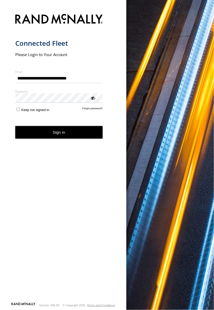
click at [34, 132] on button "Sign in" at bounding box center [59, 132] width 88 height 13
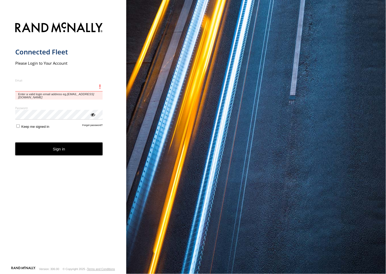
type input "**********"
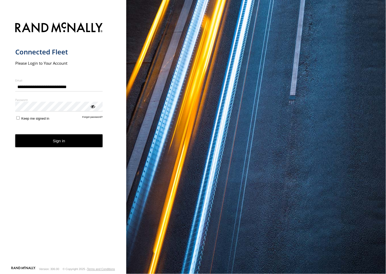
click at [84, 138] on form "**********" at bounding box center [63, 142] width 96 height 247
click at [63, 142] on button "Sign in" at bounding box center [59, 141] width 88 height 13
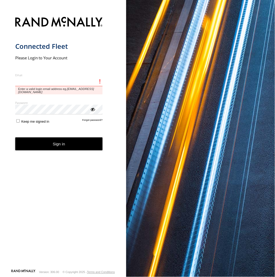
type input "**********"
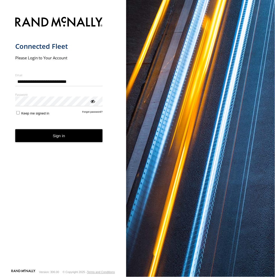
click at [61, 233] on form "**********" at bounding box center [63, 141] width 96 height 255
click at [60, 134] on button "Sign in" at bounding box center [59, 135] width 88 height 13
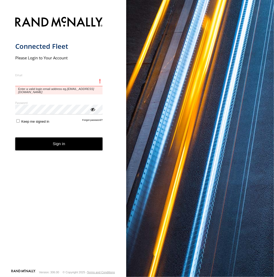
type input "**********"
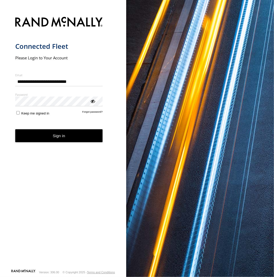
click at [48, 131] on form "**********" at bounding box center [63, 141] width 96 height 255
click at [73, 130] on button "Sign in" at bounding box center [59, 135] width 88 height 13
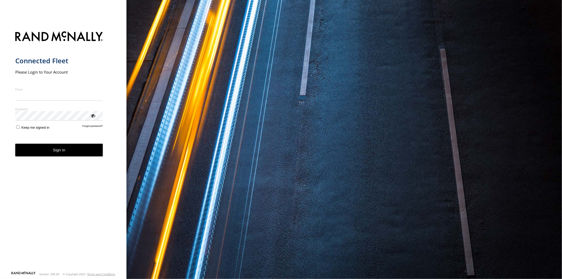
type input "**********"
click at [58, 156] on button "Sign in" at bounding box center [59, 150] width 88 height 13
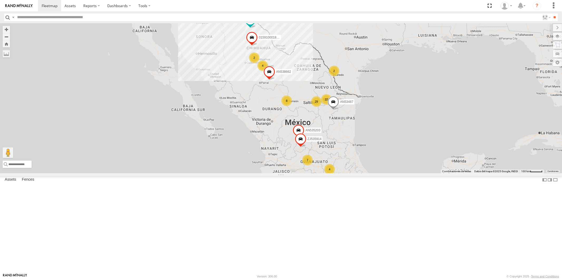
click at [265, 18] on input "text" at bounding box center [277, 17] width 525 height 8
type input "*****"
click at [551, 13] on input "**" at bounding box center [554, 17] width 6 height 8
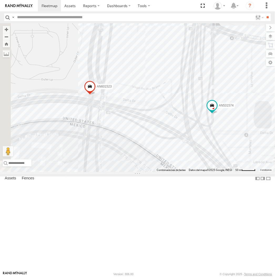
drag, startPoint x: 100, startPoint y: 119, endPoint x: 109, endPoint y: 111, distance: 12.5
click at [109, 111] on div "AN53487 AN535203 015910001845018 AN534615 ZJ535914 F2771 AN538662 AN531574 AN60…" at bounding box center [137, 97] width 275 height 149
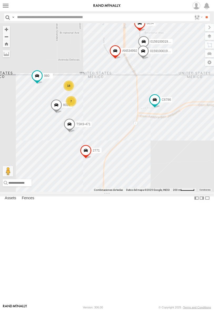
drag, startPoint x: 77, startPoint y: 93, endPoint x: 97, endPoint y: 121, distance: 34.9
click at [97, 121] on div "AN53487 AN535203 015910001845018 AN534615 ZJ535914 F2771 AN538662 7323 AN539145…" at bounding box center [107, 107] width 214 height 169
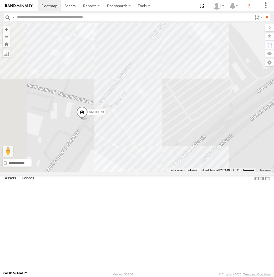
drag, startPoint x: 87, startPoint y: 204, endPoint x: 135, endPoint y: 141, distance: 79.3
click at [153, 130] on div "AN531629 NISSAN 063 4093 756 651 357660104096649 AN535911 015910001935157 AN536…" at bounding box center [137, 97] width 274 height 149
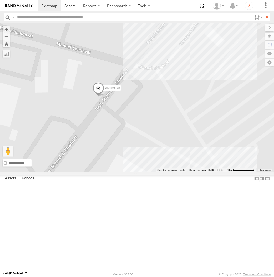
drag, startPoint x: 111, startPoint y: 115, endPoint x: 104, endPoint y: 167, distance: 52.0
click at [78, 167] on div "AN531629 NISSAN 063 4093 756 651 357660104096649 AN535911 015910001935157 AN536…" at bounding box center [137, 97] width 274 height 149
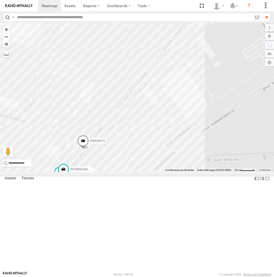
drag, startPoint x: 214, startPoint y: 117, endPoint x: 143, endPoint y: 174, distance: 90.7
click at [143, 172] on div "AN531629 NISSAN 063 4093 756 651 357660104096649 AN535911 015910001935157 AN536…" at bounding box center [137, 97] width 274 height 149
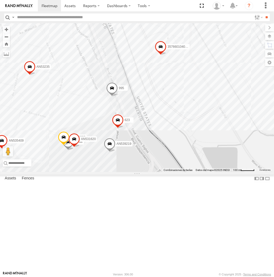
drag, startPoint x: 181, startPoint y: 135, endPoint x: 134, endPoint y: 204, distance: 83.7
click at [134, 172] on div "AN531629 NISSAN 063 4093 756 651 357660104096649 AN535911 015910001935157 AN536…" at bounding box center [137, 97] width 274 height 149
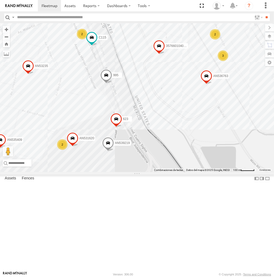
drag, startPoint x: 127, startPoint y: 89, endPoint x: 122, endPoint y: 99, distance: 11.1
click at [122, 99] on div "AN531629 NISSAN 063 4093 756 651 357660104096649 AN535911 015910001935157 AN536…" at bounding box center [137, 97] width 274 height 149
